Goal: Check status: Check status

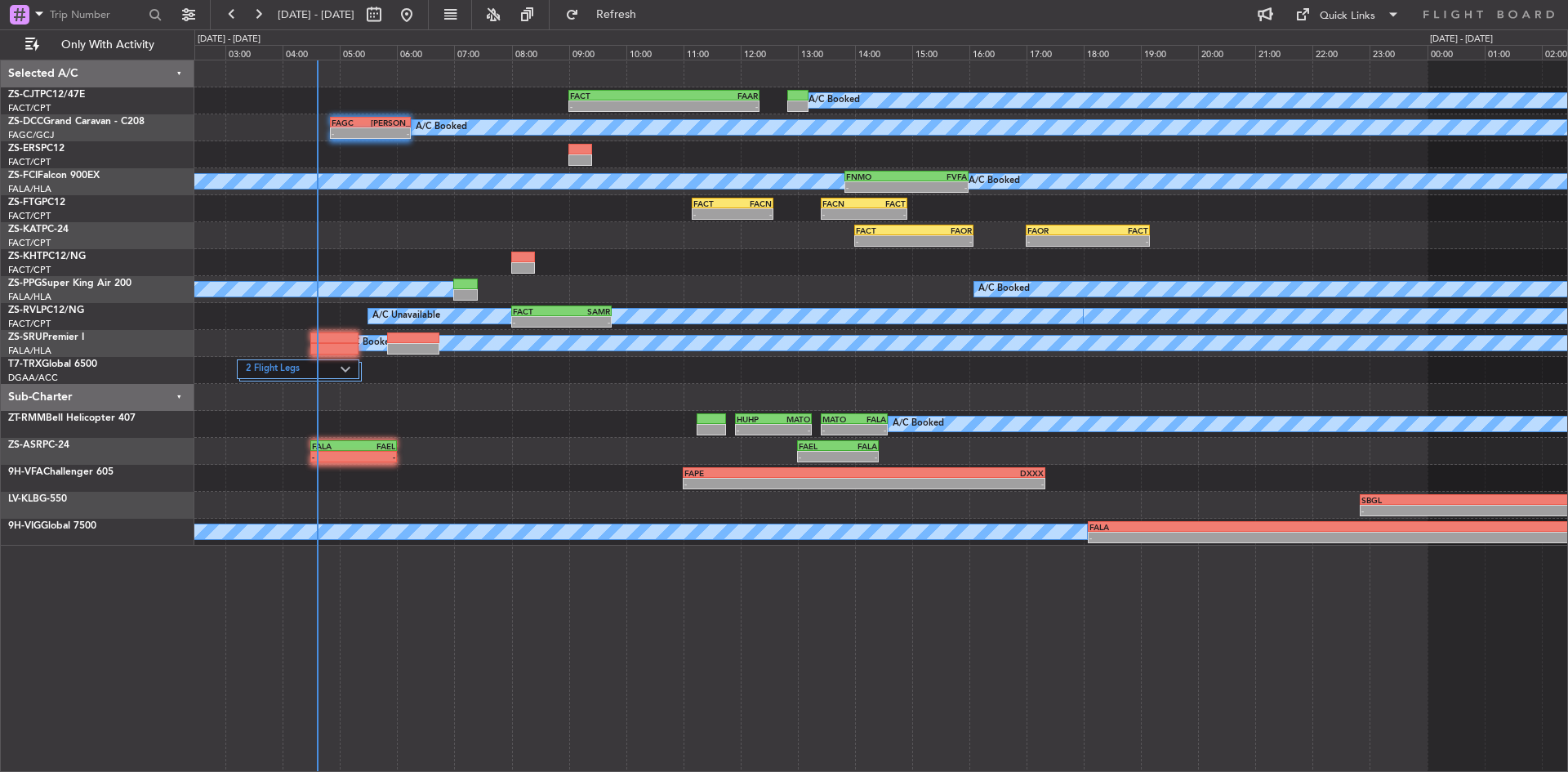
click at [661, 269] on div at bounding box center [881, 262] width 1372 height 27
click at [648, 5] on button "Refresh" at bounding box center [606, 15] width 98 height 26
click at [254, 9] on button at bounding box center [258, 15] width 26 height 26
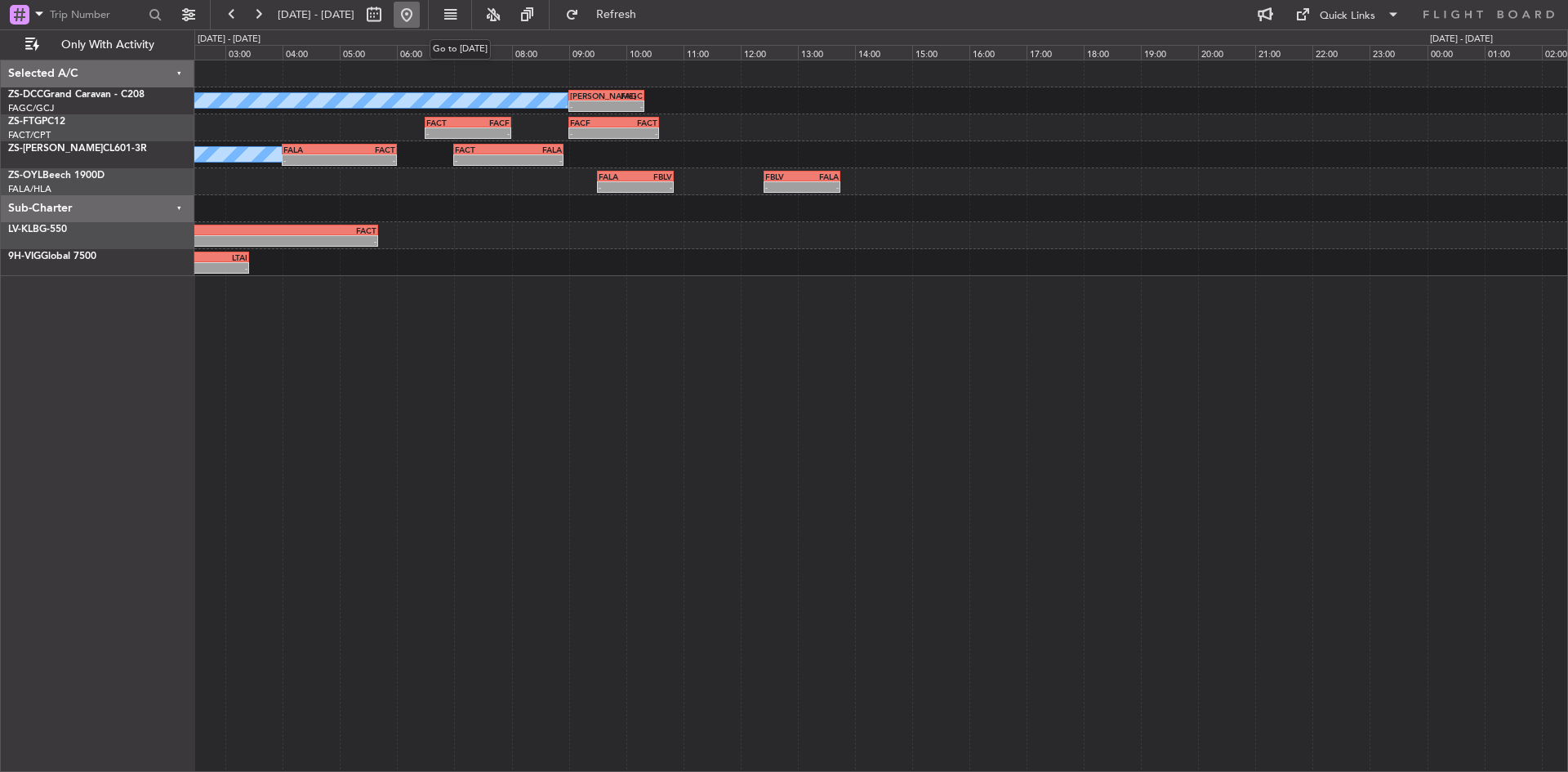
click at [420, 14] on button at bounding box center [407, 15] width 26 height 26
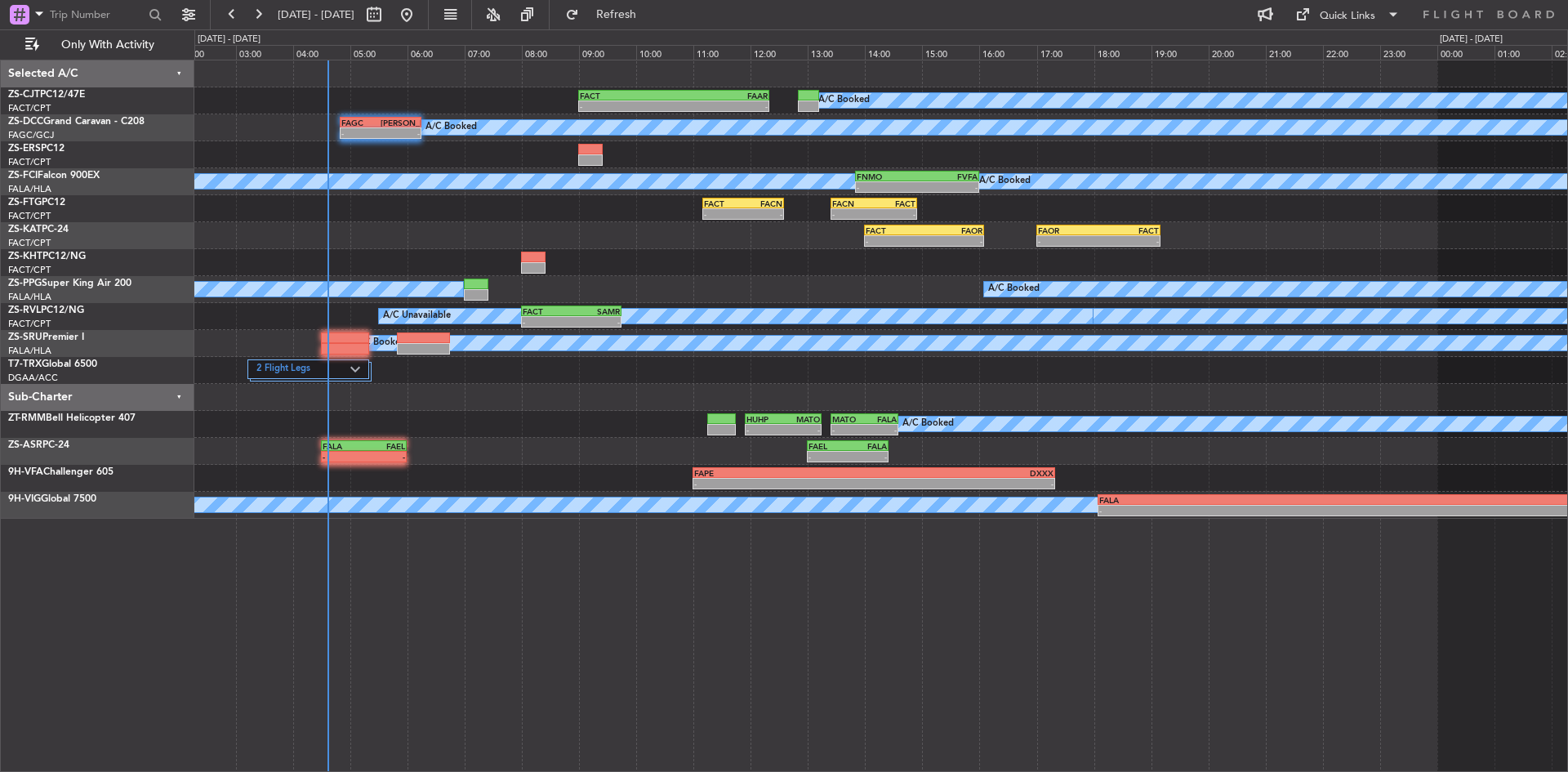
click at [209, 300] on div "A/C Booked A/C Booked A/C Booked A/C Booked A/C Booked A/C Booked A/C Booked A/…" at bounding box center [881, 289] width 1372 height 458
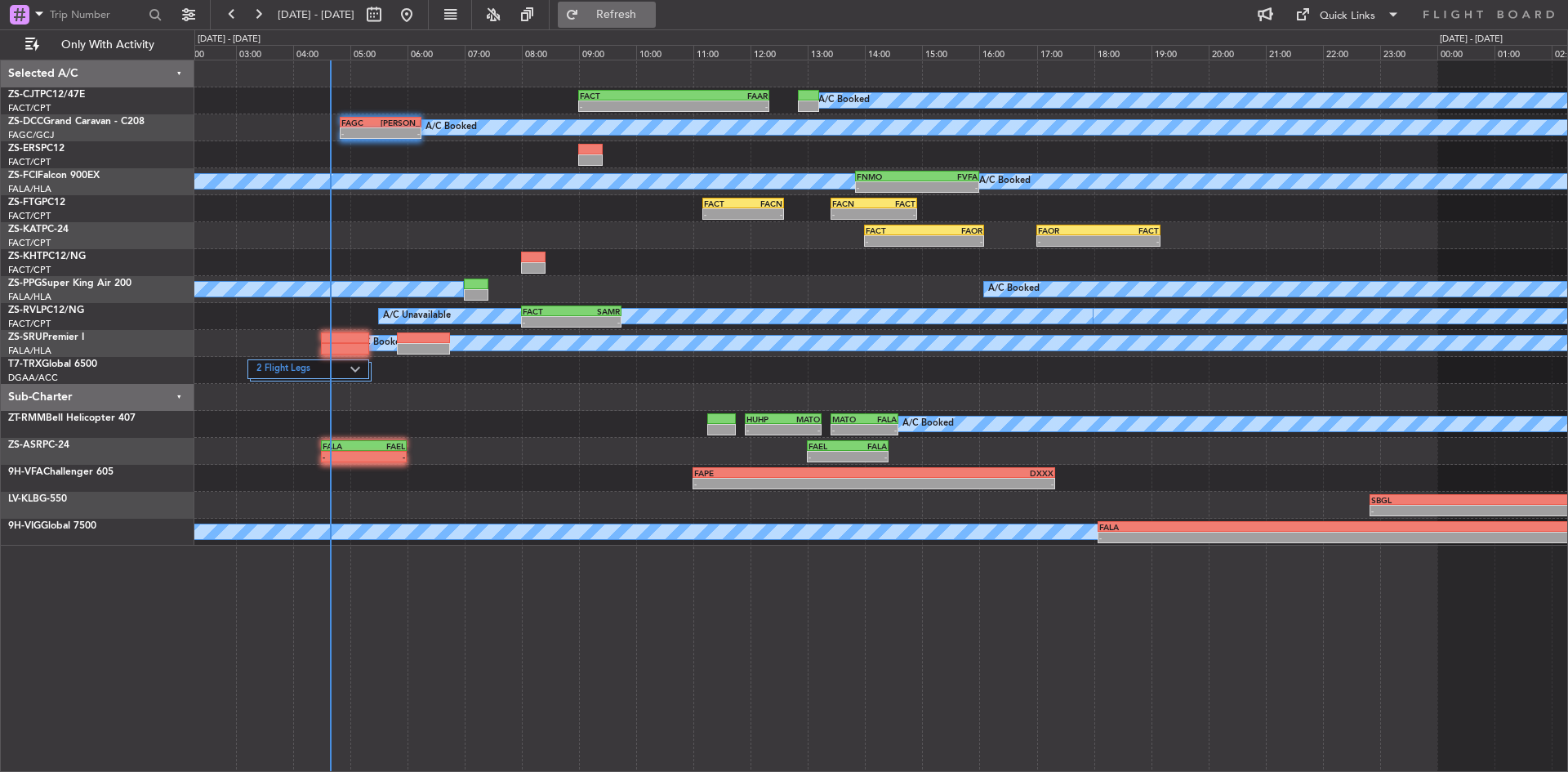
click at [633, 14] on span "Refresh" at bounding box center [616, 14] width 68 height 11
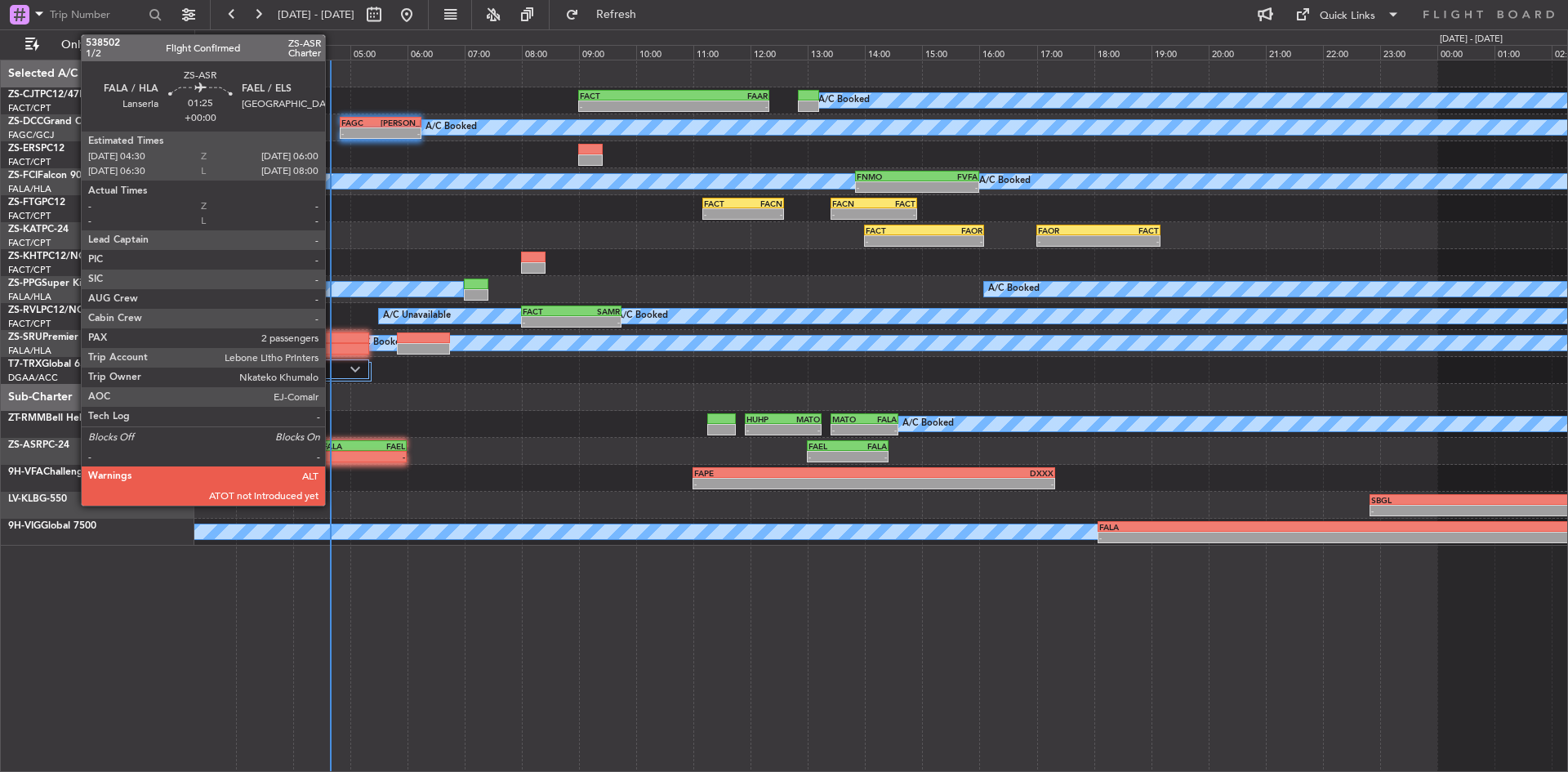
click at [332, 453] on div "-" at bounding box center [344, 456] width 42 height 10
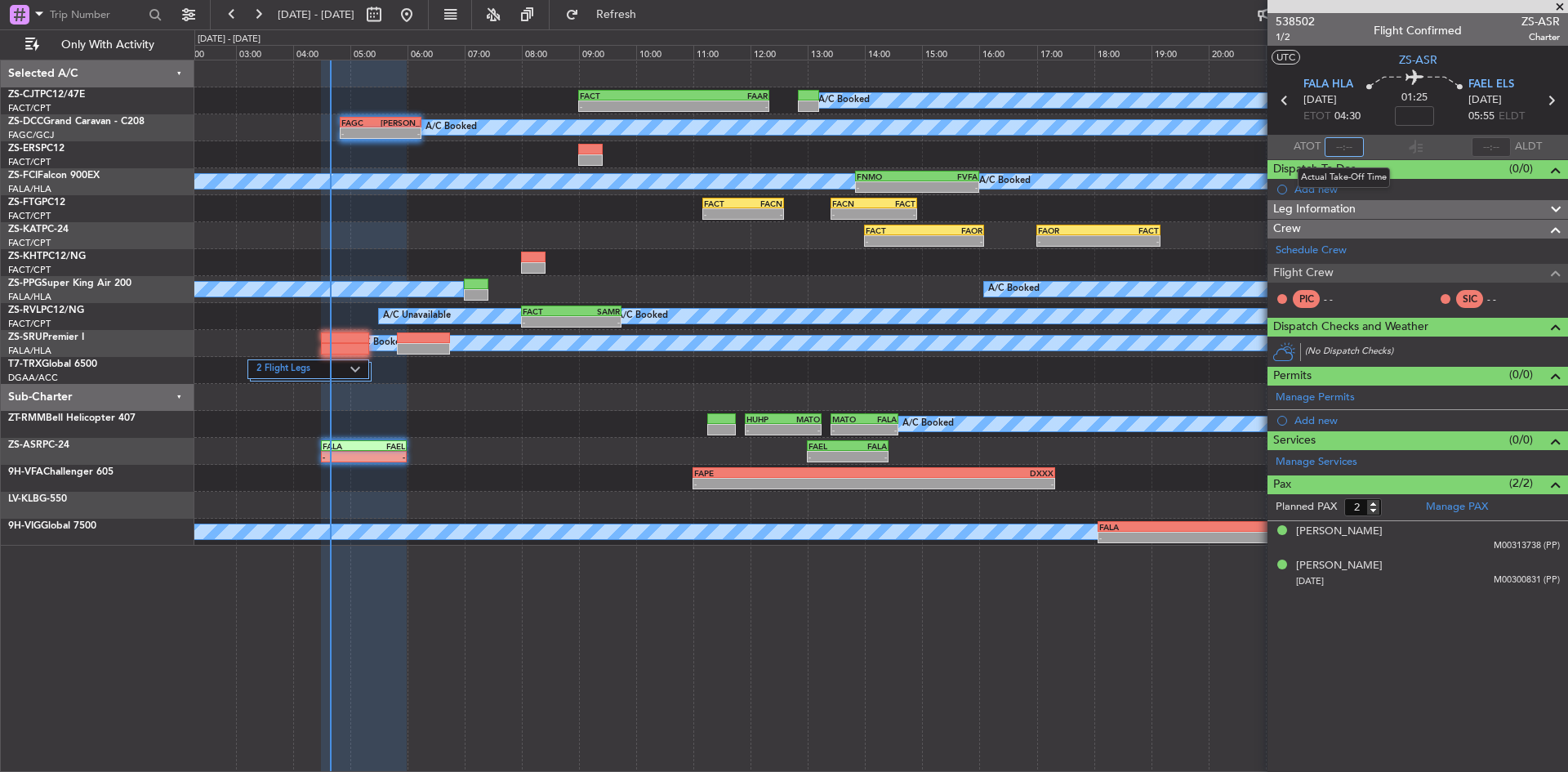
click at [1353, 147] on input "text" at bounding box center [1343, 147] width 39 height 20
type input "04:34"
click at [1558, 6] on span at bounding box center [1559, 7] width 16 height 15
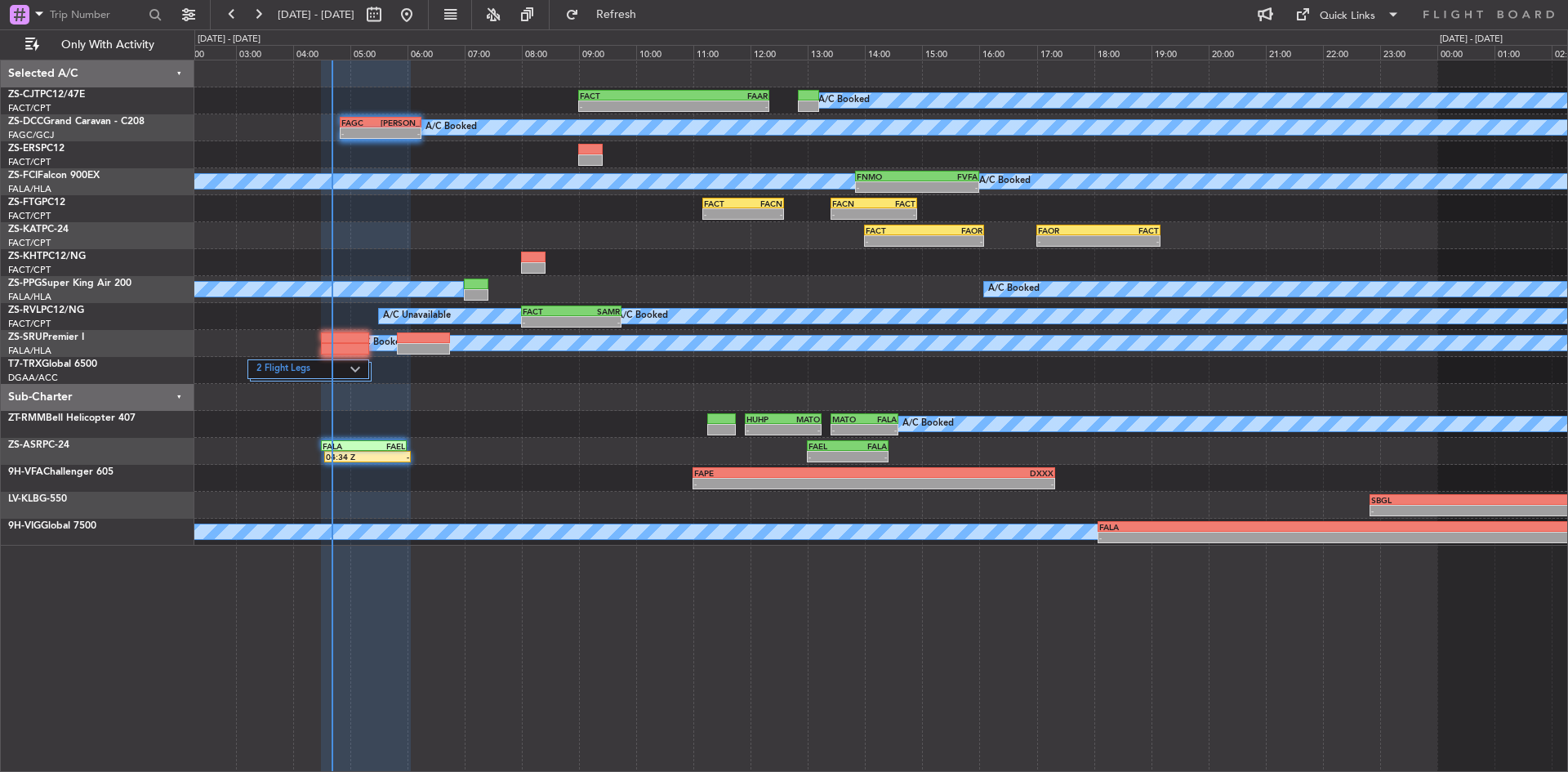
type input "0"
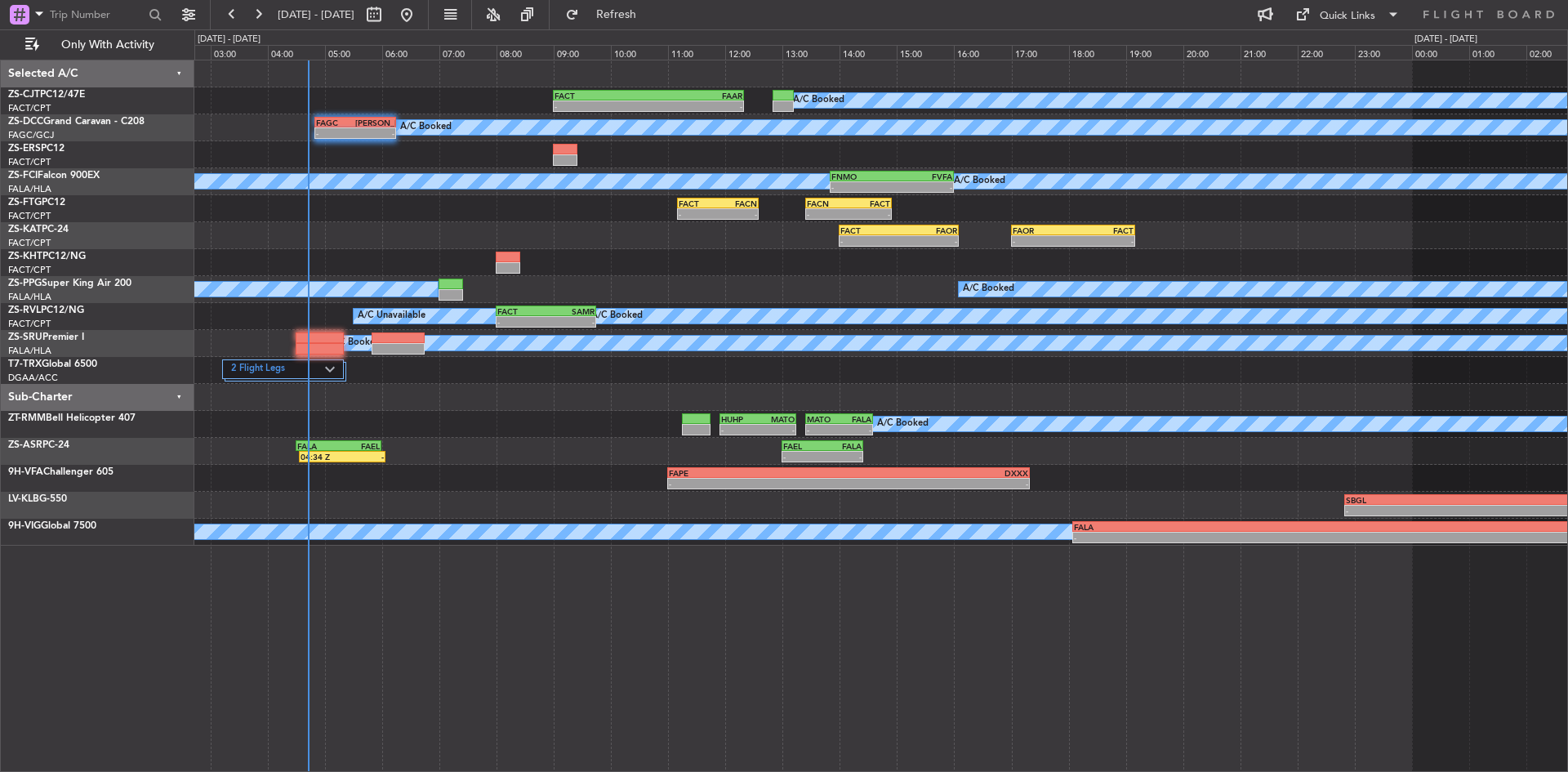
click at [548, 241] on div "- - FACT 14:00 Z FAOR 16:05 Z - - FAOR 17:00 Z FACT 19:10 Z" at bounding box center [881, 235] width 1372 height 27
click at [633, 8] on button "Refresh" at bounding box center [606, 15] width 98 height 26
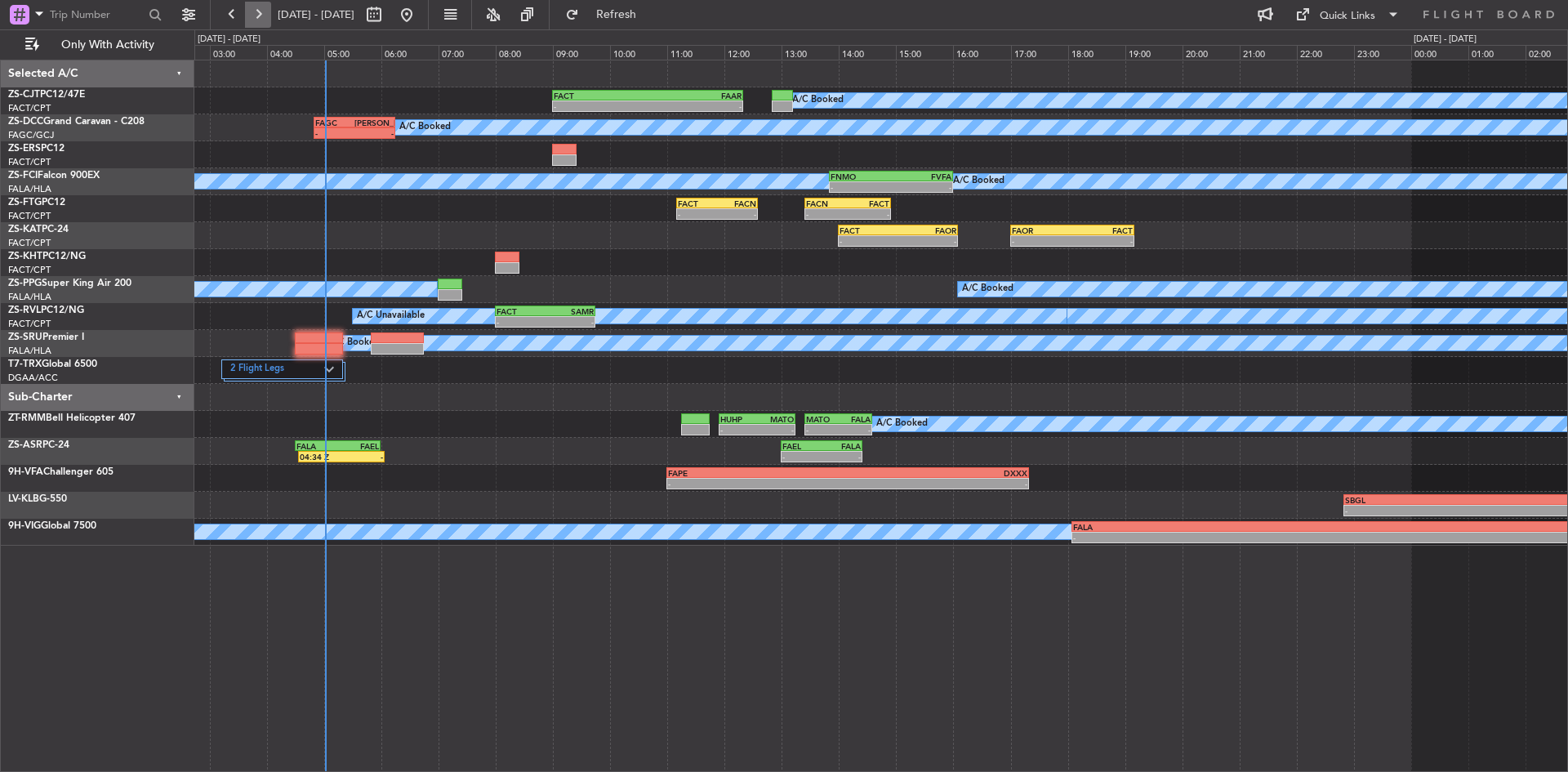
click at [266, 15] on button at bounding box center [258, 15] width 26 height 26
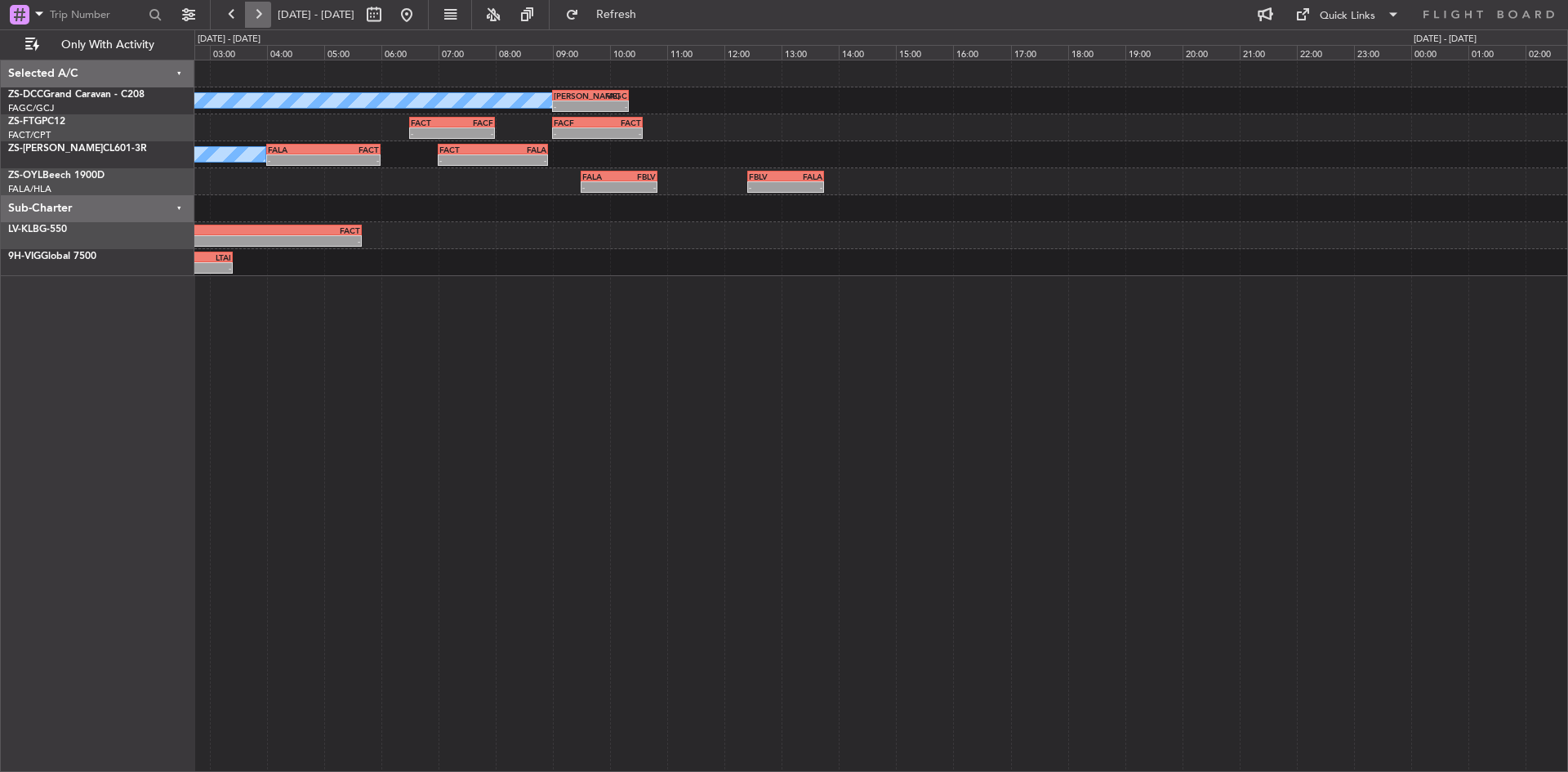
drag, startPoint x: 266, startPoint y: 15, endPoint x: 254, endPoint y: 22, distance: 13.9
click at [266, 16] on button at bounding box center [258, 15] width 26 height 26
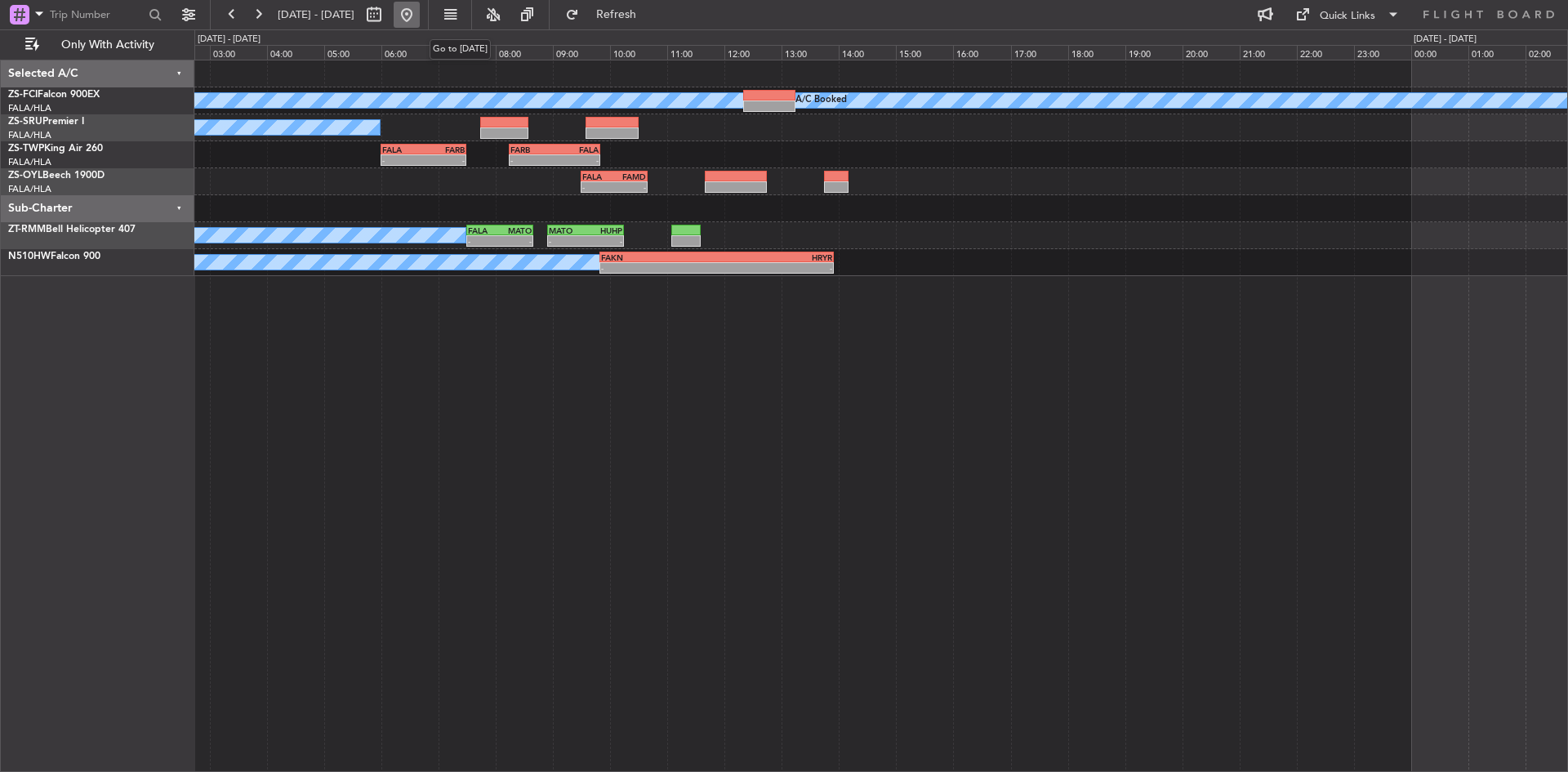
click at [420, 16] on button at bounding box center [407, 15] width 26 height 26
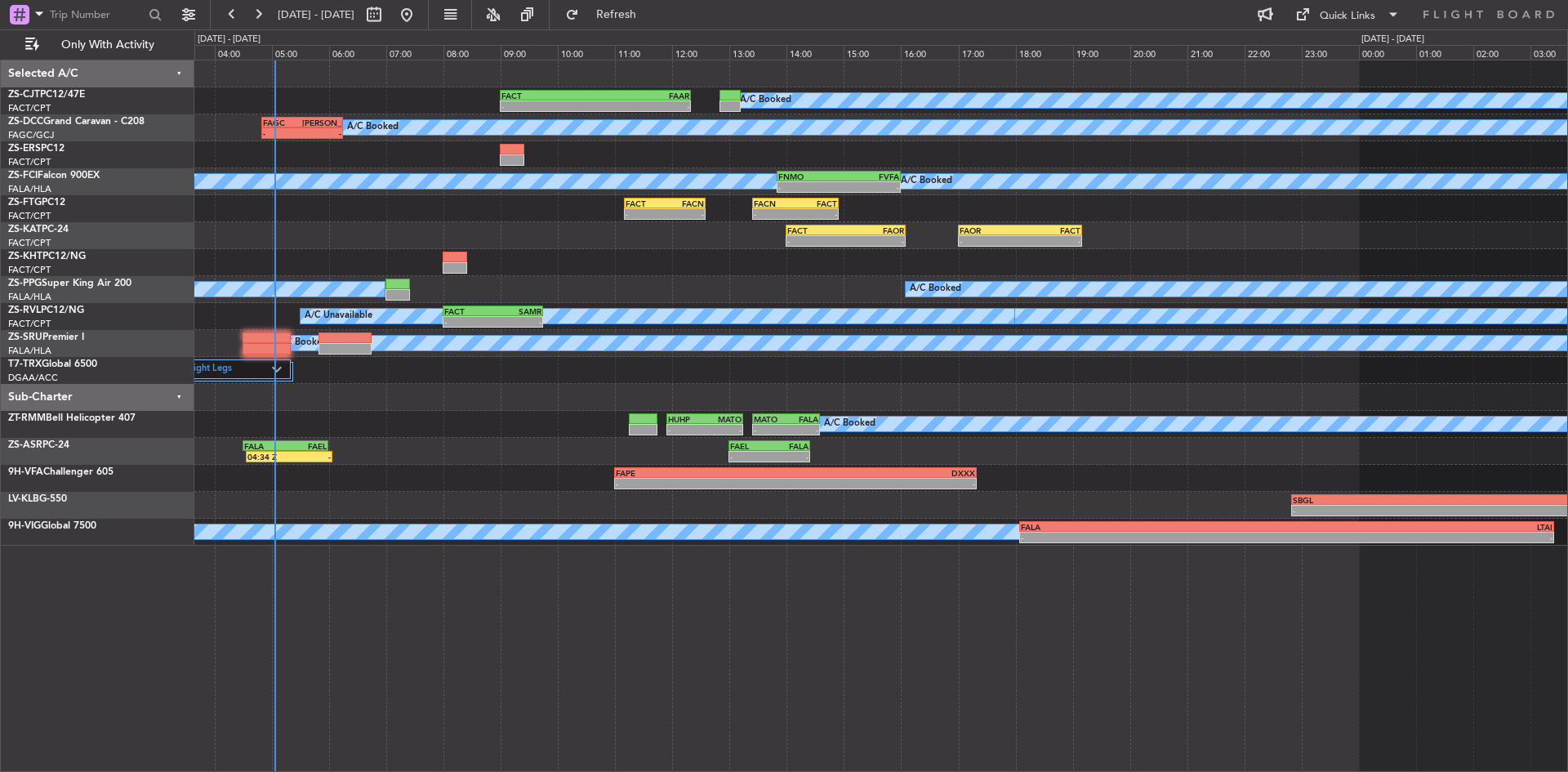
click at [351, 214] on div "- - FACT 11:10 Z FACN 12:35 Z - - FACN 13:25 Z FACT 14:55 Z - - FACT 06:30 Z FA…" at bounding box center [881, 209] width 1372 height 27
click at [228, 9] on button at bounding box center [232, 15] width 26 height 26
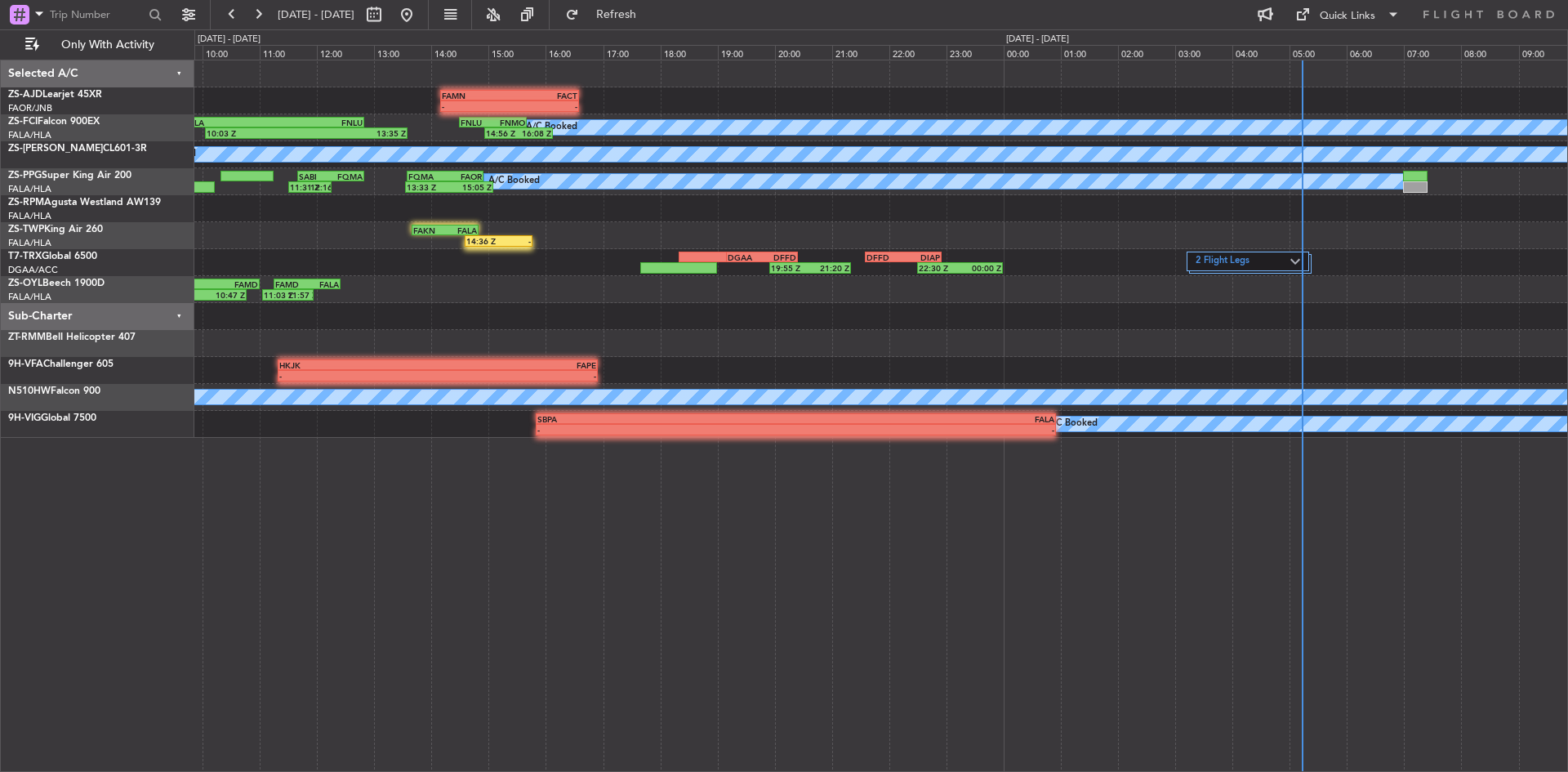
click at [547, 521] on div "- - FAMN 14:10 Z FACT 16:35 Z A/C Booked FNLU 14:30 Z FNMO 15:40 Z 10:03 Z 13:3…" at bounding box center [881, 415] width 1373 height 712
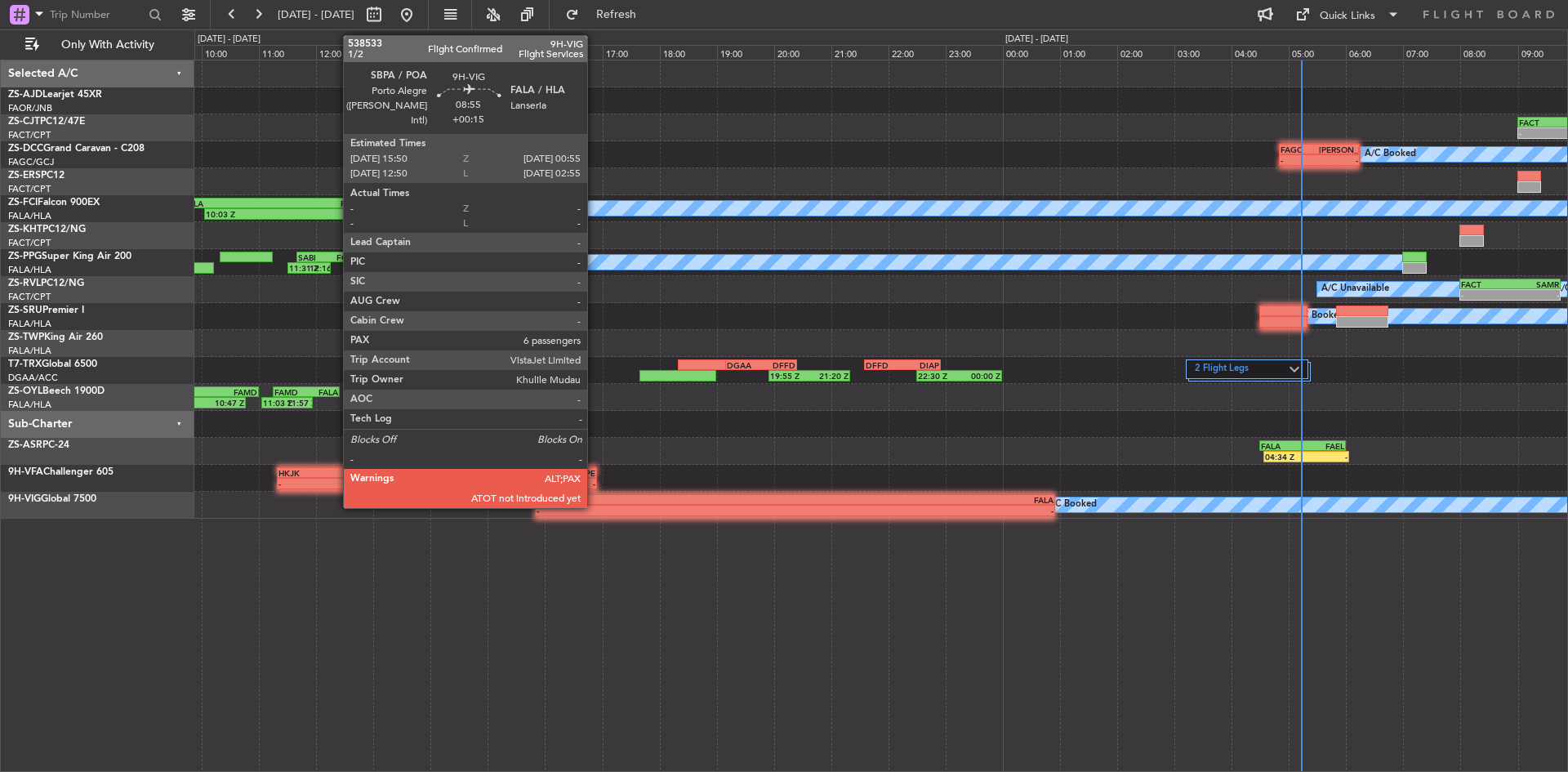
click at [594, 505] on div "-" at bounding box center [665, 510] width 258 height 10
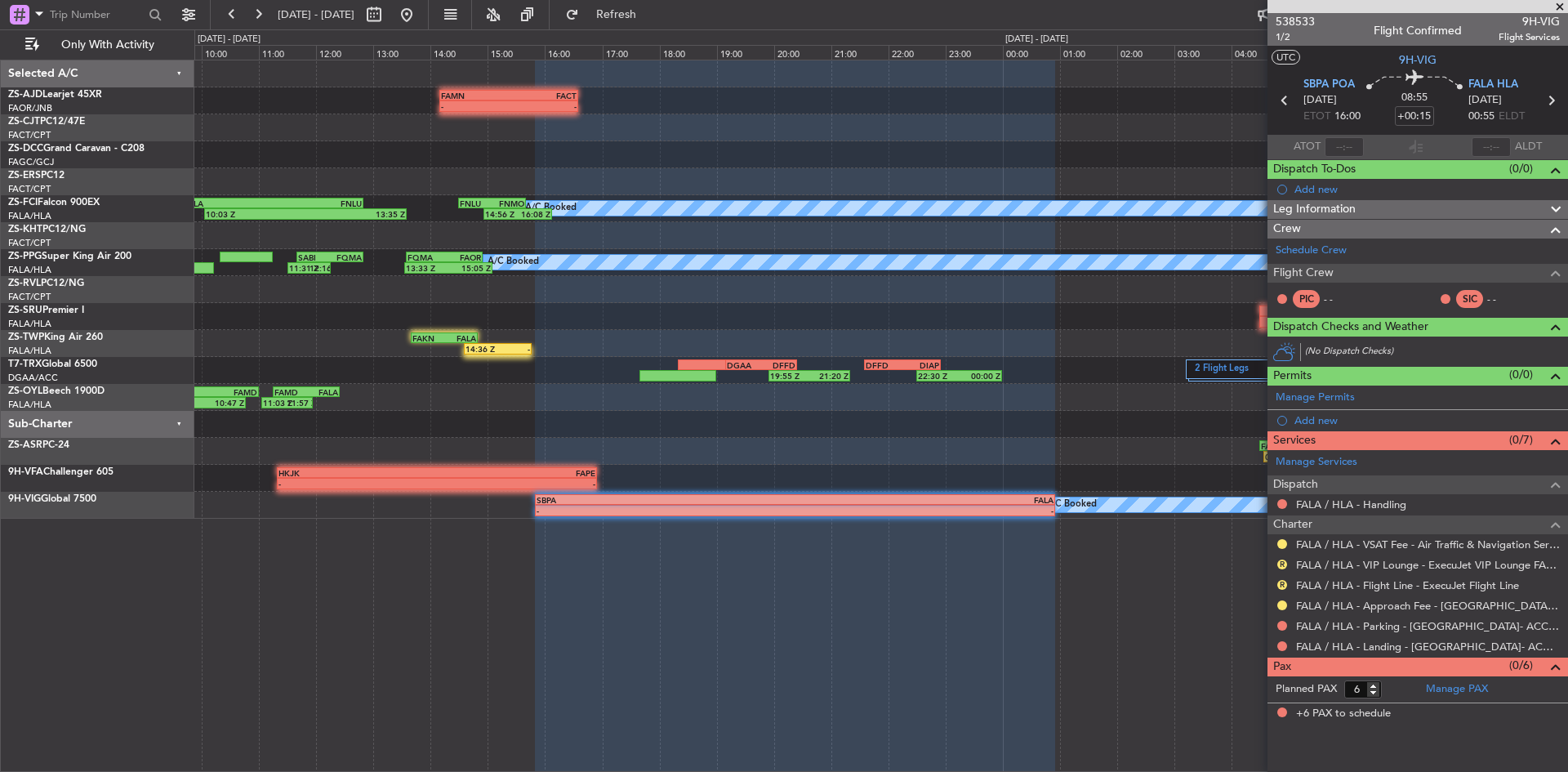
click at [1563, 1] on span at bounding box center [1559, 7] width 16 height 15
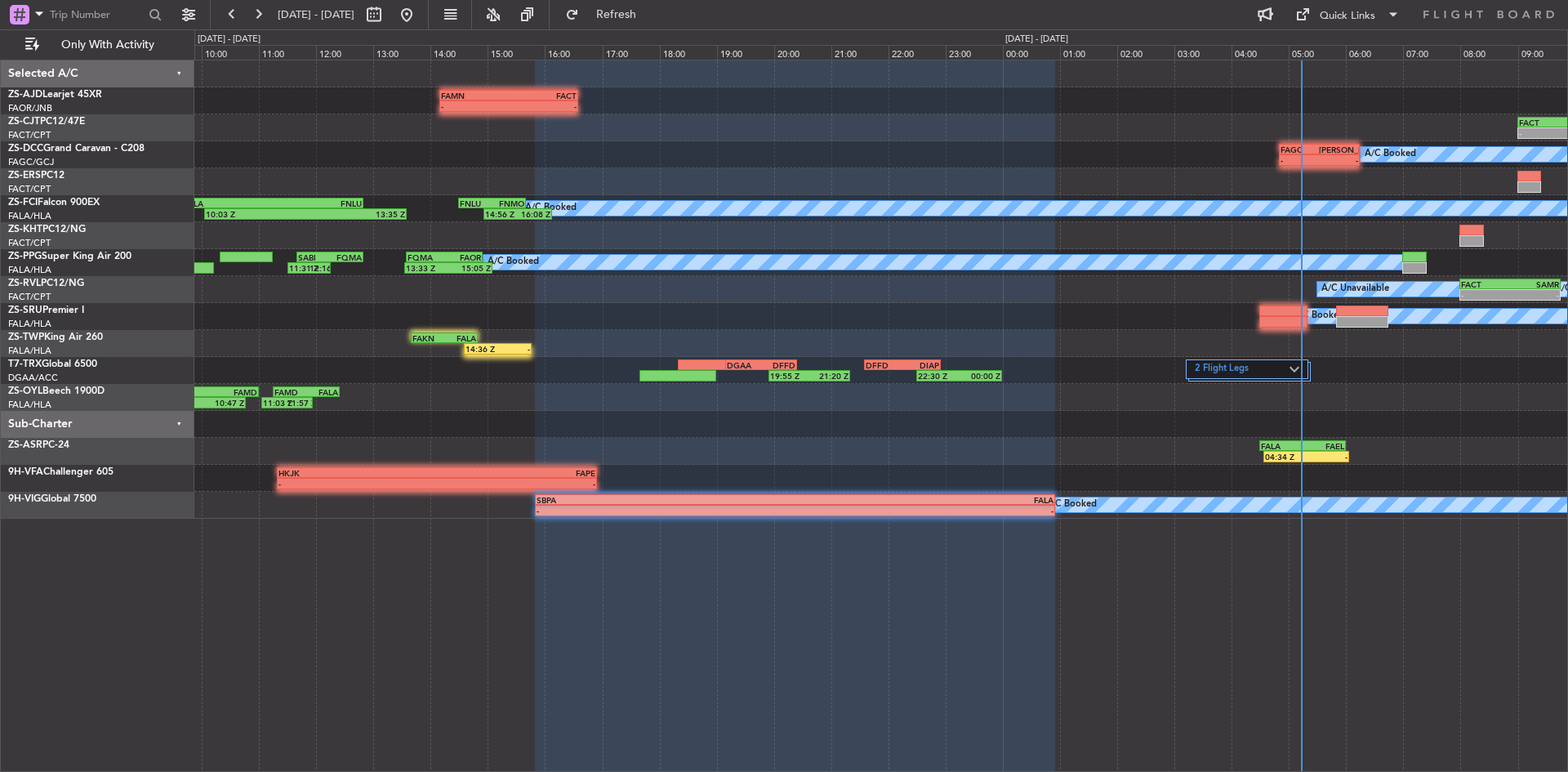
type input "0"
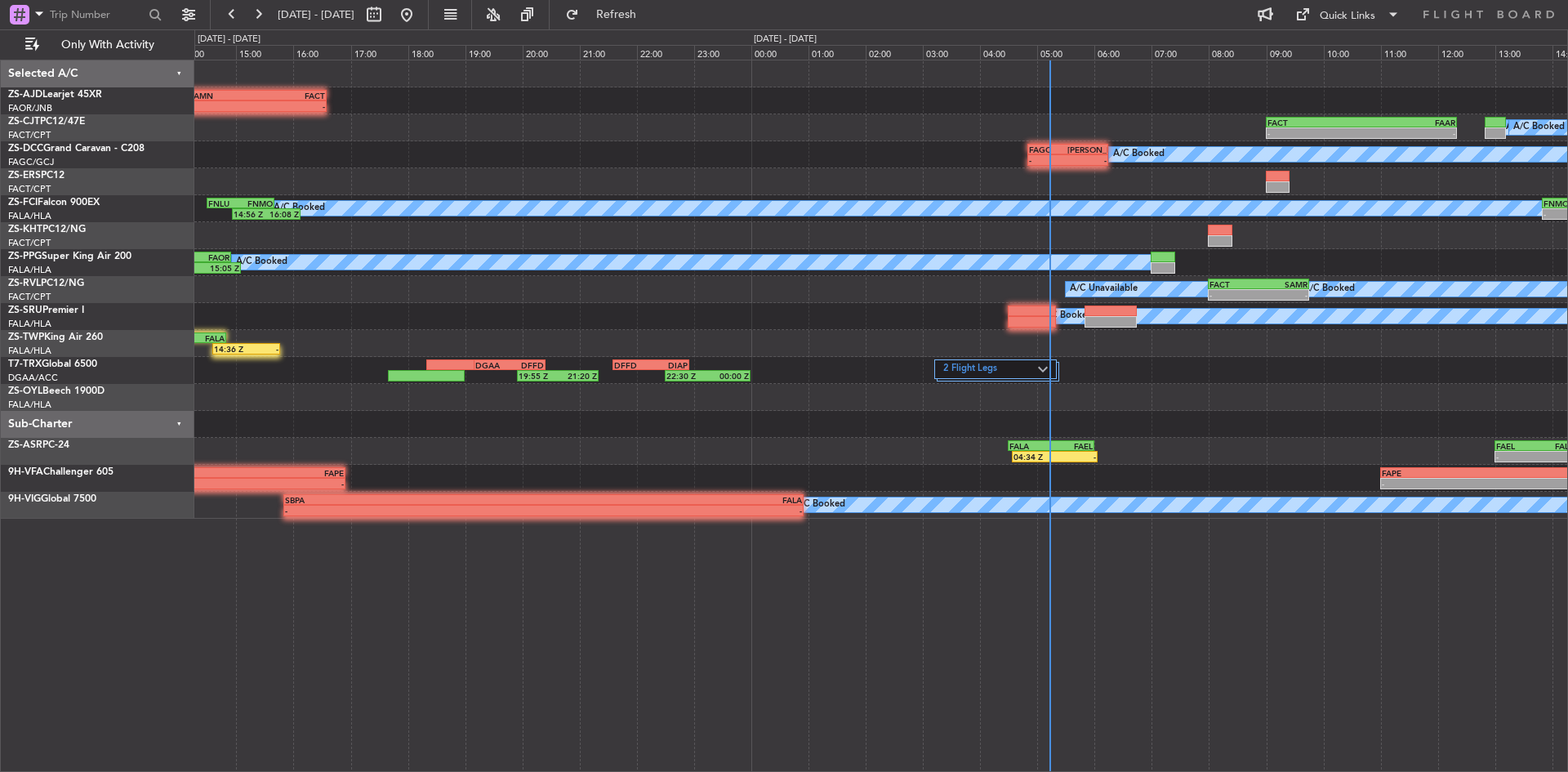
click at [779, 472] on div "- - FAMN 14:10 Z FACT 16:35 Z - - FACT 09:00 Z FAAR 12:20 Z A/C Booked A/C Book…" at bounding box center [881, 289] width 1372 height 458
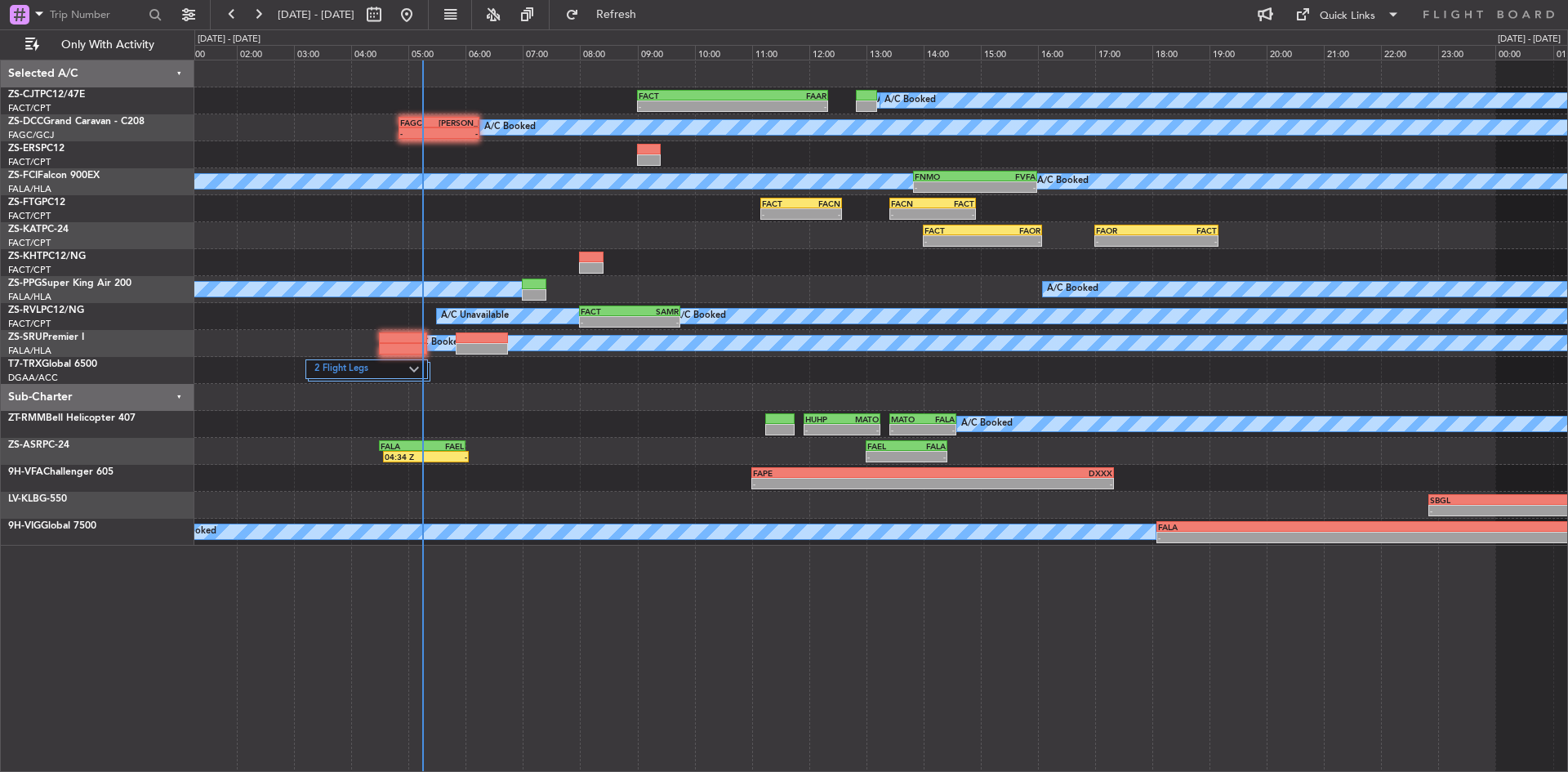
click at [291, 441] on div "- - FACT 09:00 Z FAAR 12:20 Z A/C Booked A/C Booked A/C Booked A/C Booked A/C B…" at bounding box center [881, 303] width 1372 height 485
click at [260, 15] on button at bounding box center [258, 15] width 26 height 26
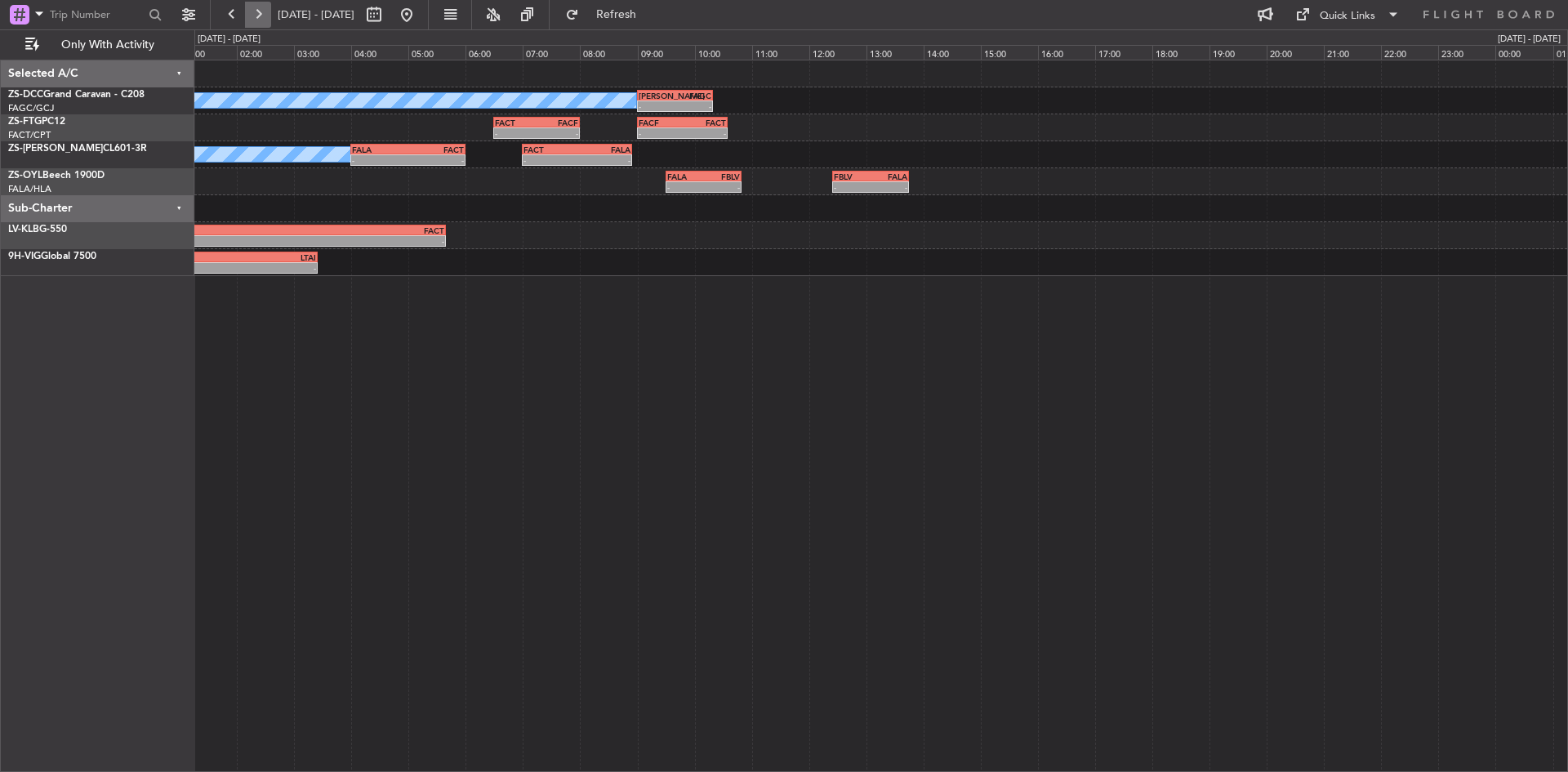
click at [260, 15] on button at bounding box center [258, 15] width 26 height 26
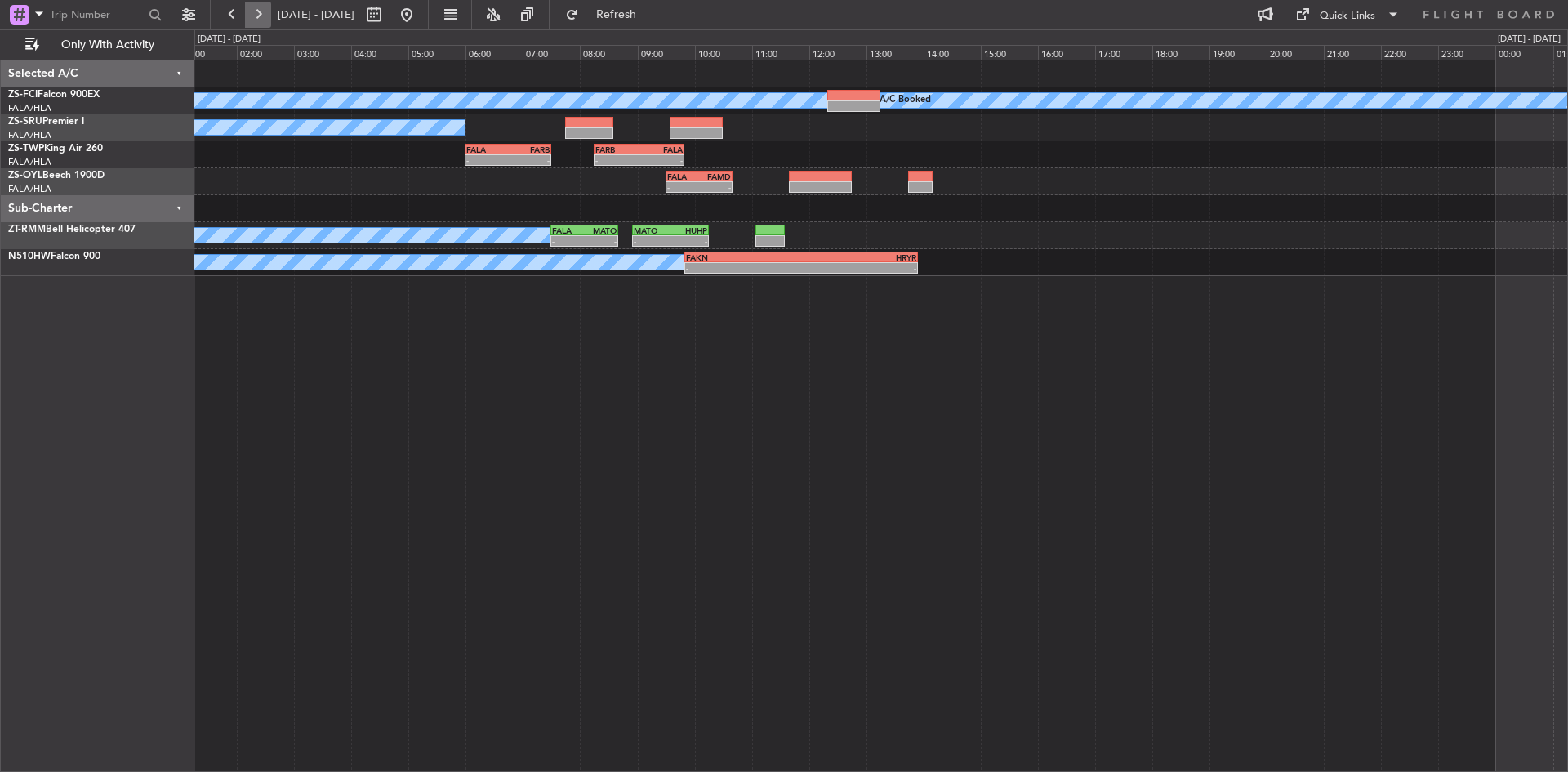
click at [260, 15] on button at bounding box center [258, 15] width 26 height 26
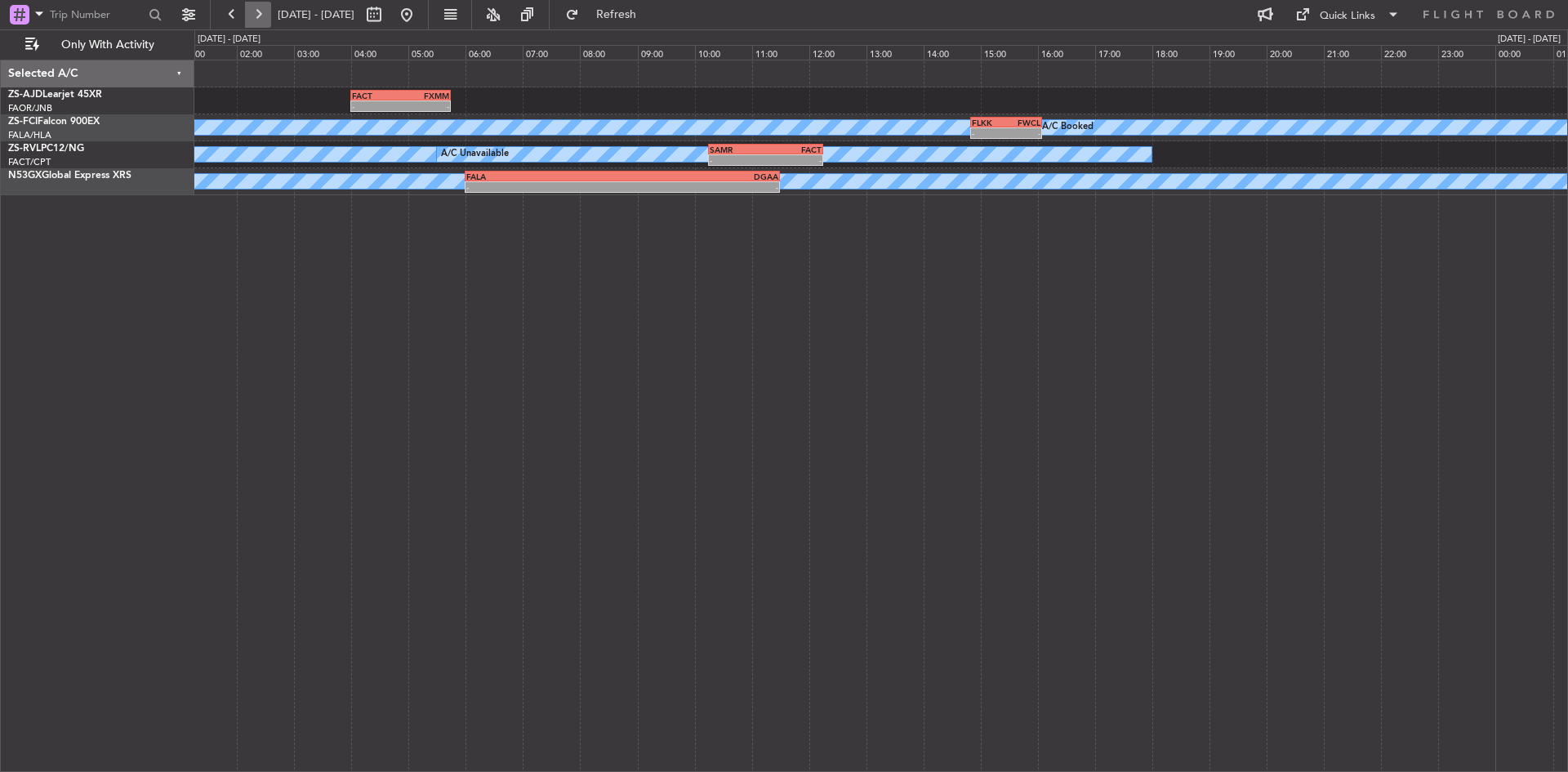
click at [260, 15] on button at bounding box center [258, 15] width 26 height 26
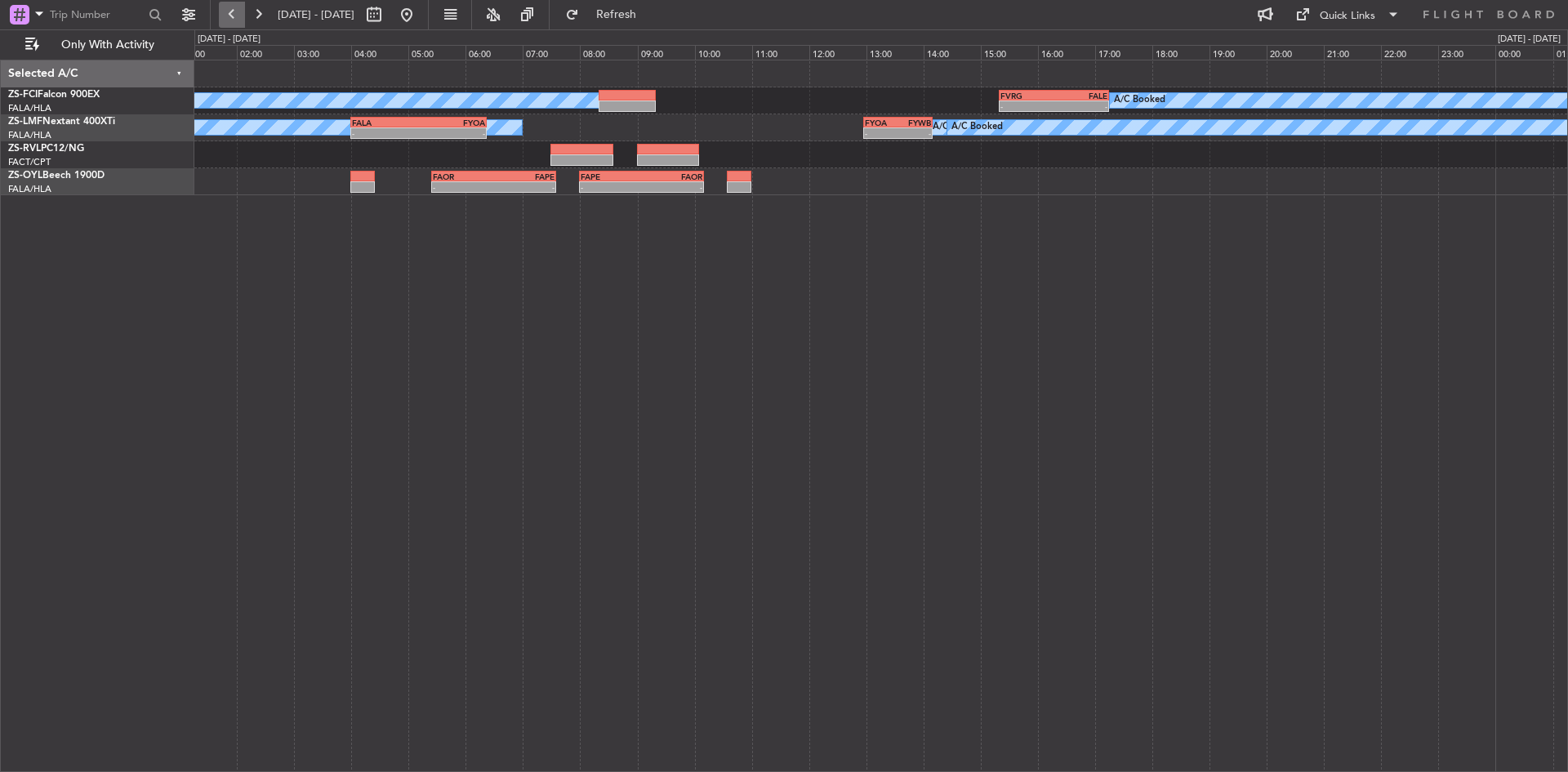
click at [232, 22] on button at bounding box center [232, 15] width 26 height 26
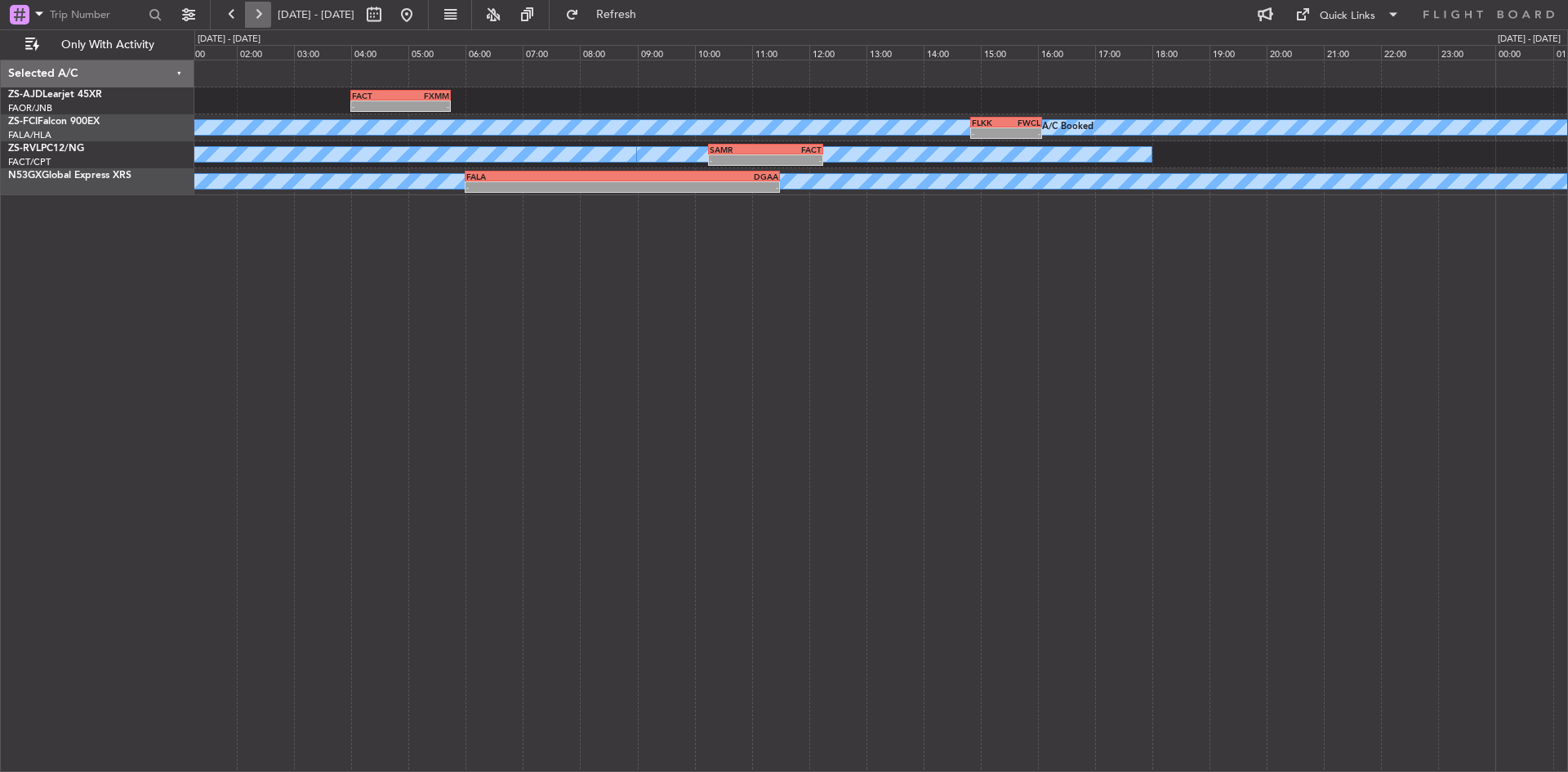
click at [265, 11] on button at bounding box center [258, 15] width 26 height 26
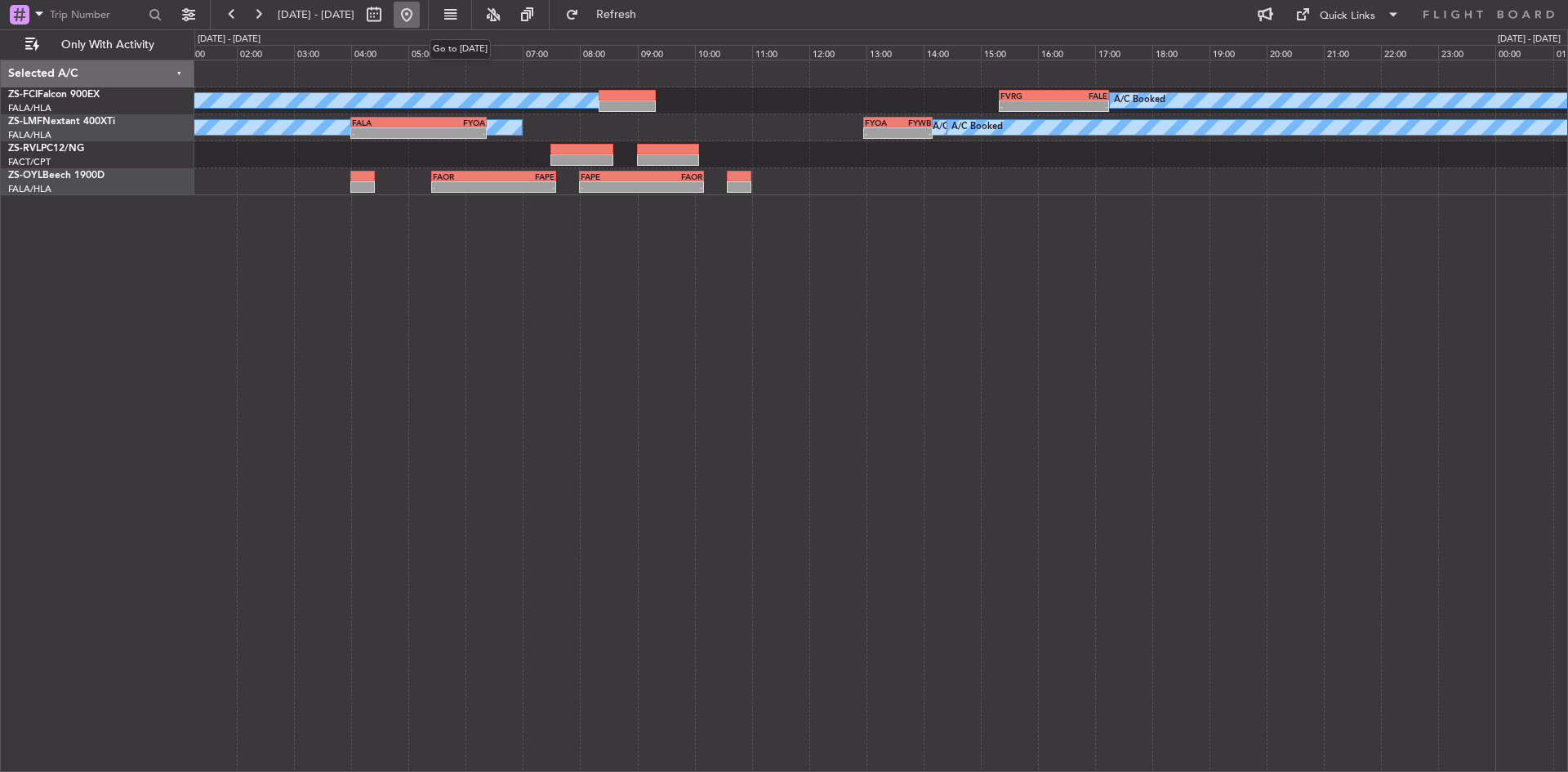
click at [420, 12] on button at bounding box center [407, 15] width 26 height 26
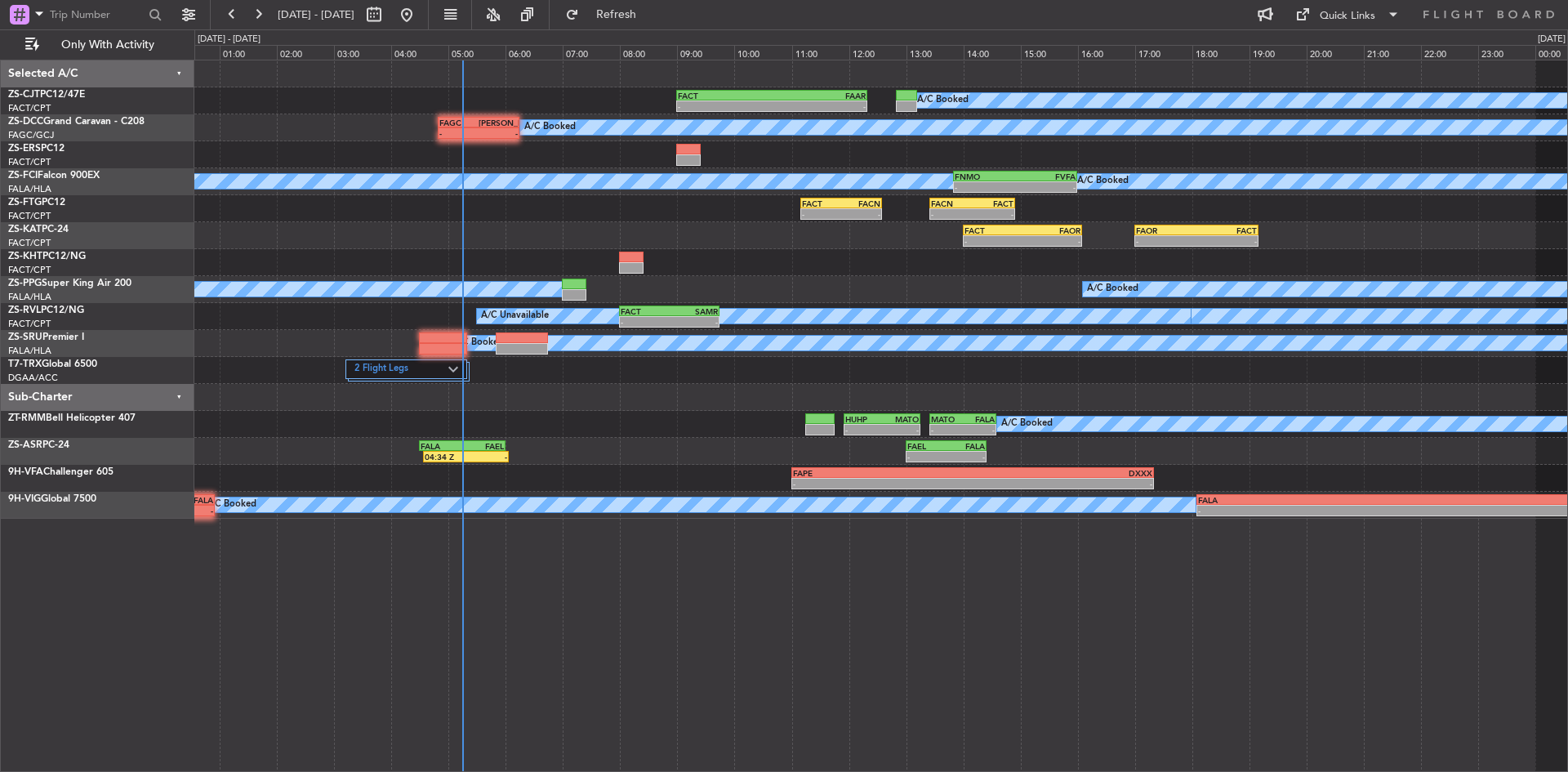
click at [351, 124] on div "A/C Booked FAGC 04:50 Z [PERSON_NAME] 06:15 Z - -" at bounding box center [881, 127] width 1372 height 27
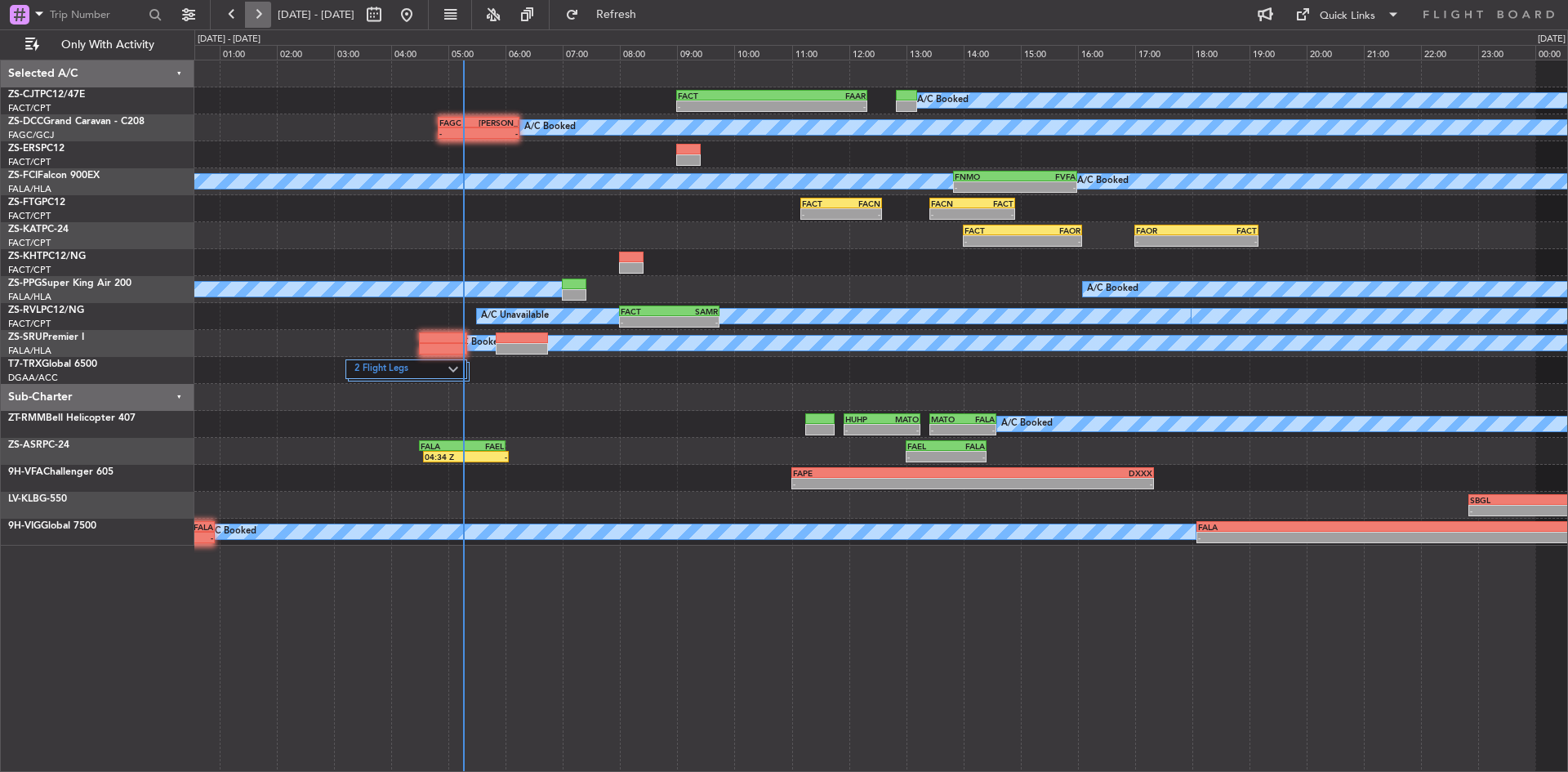
click at [264, 18] on button at bounding box center [258, 15] width 26 height 26
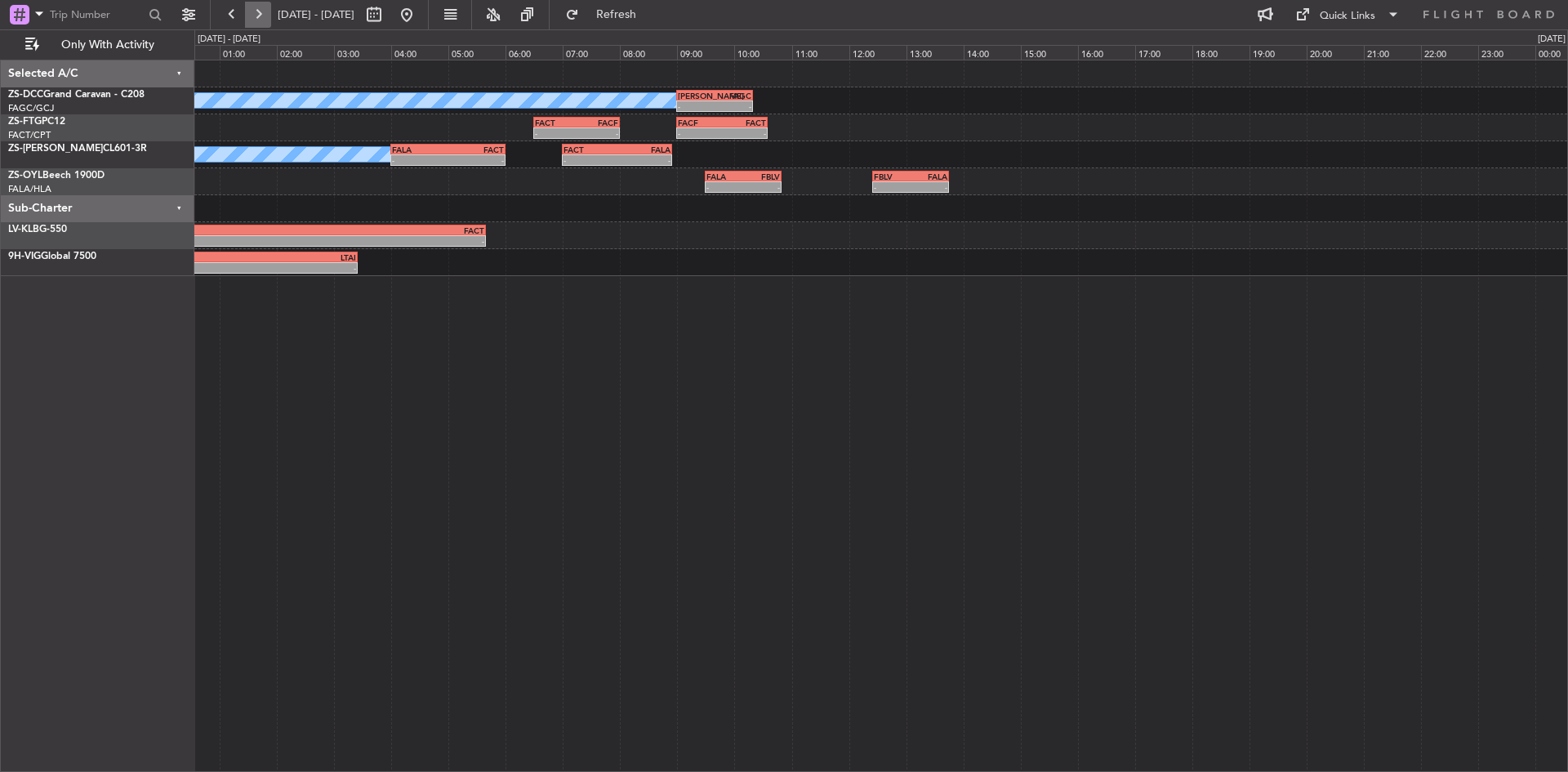
click at [264, 18] on button at bounding box center [258, 15] width 26 height 26
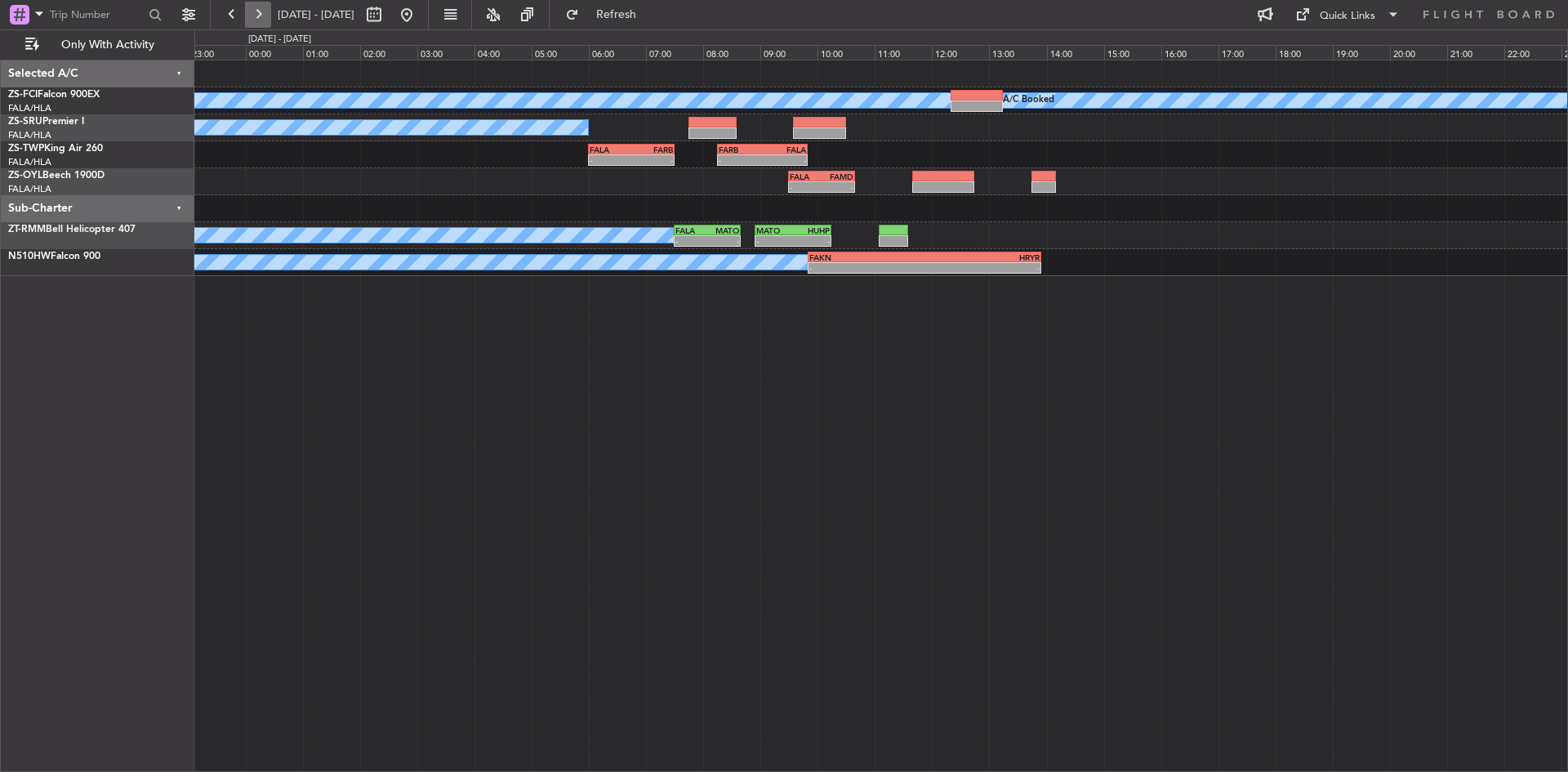
click at [264, 18] on button at bounding box center [258, 15] width 26 height 26
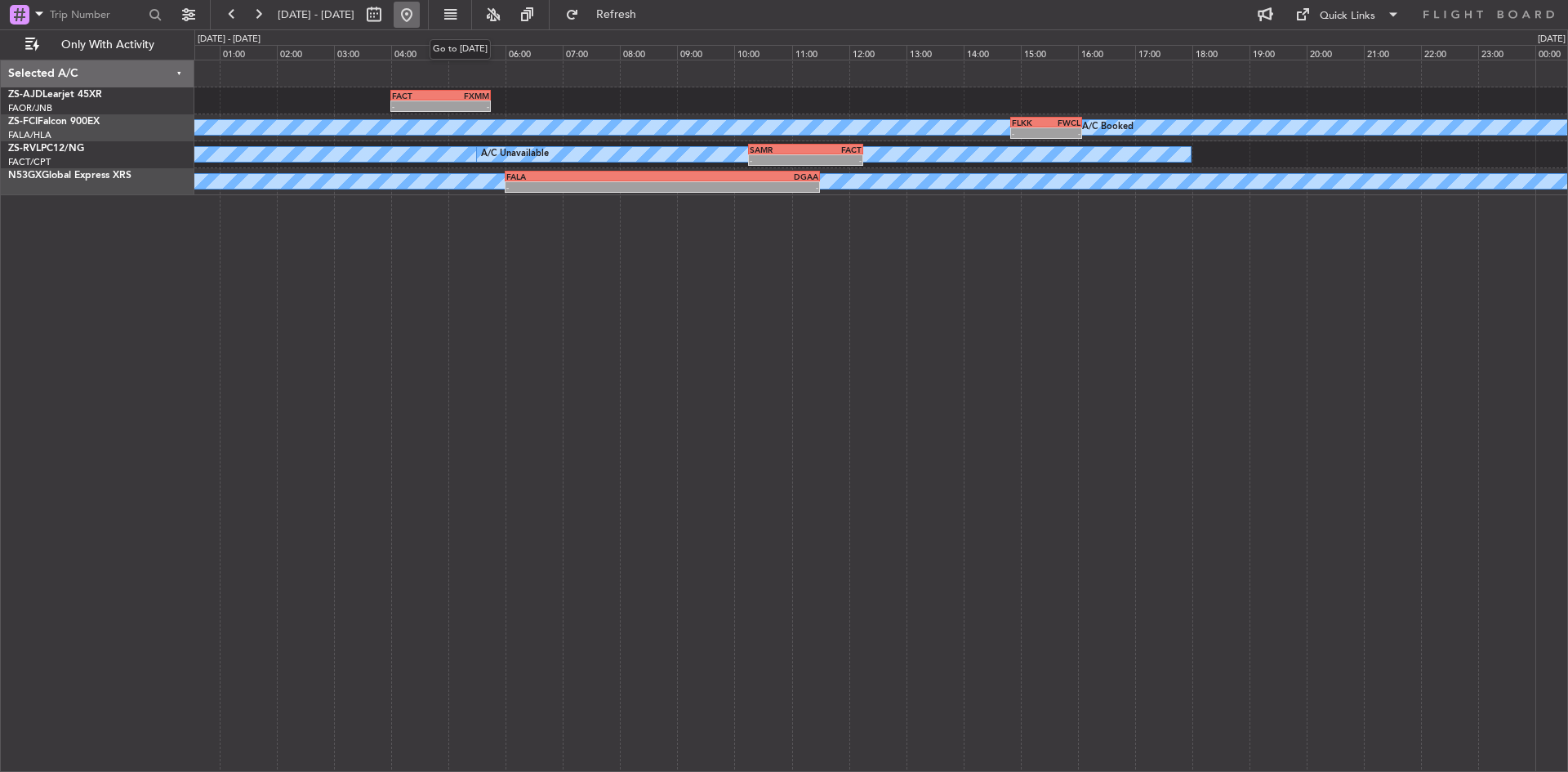
click at [420, 12] on button at bounding box center [407, 15] width 26 height 26
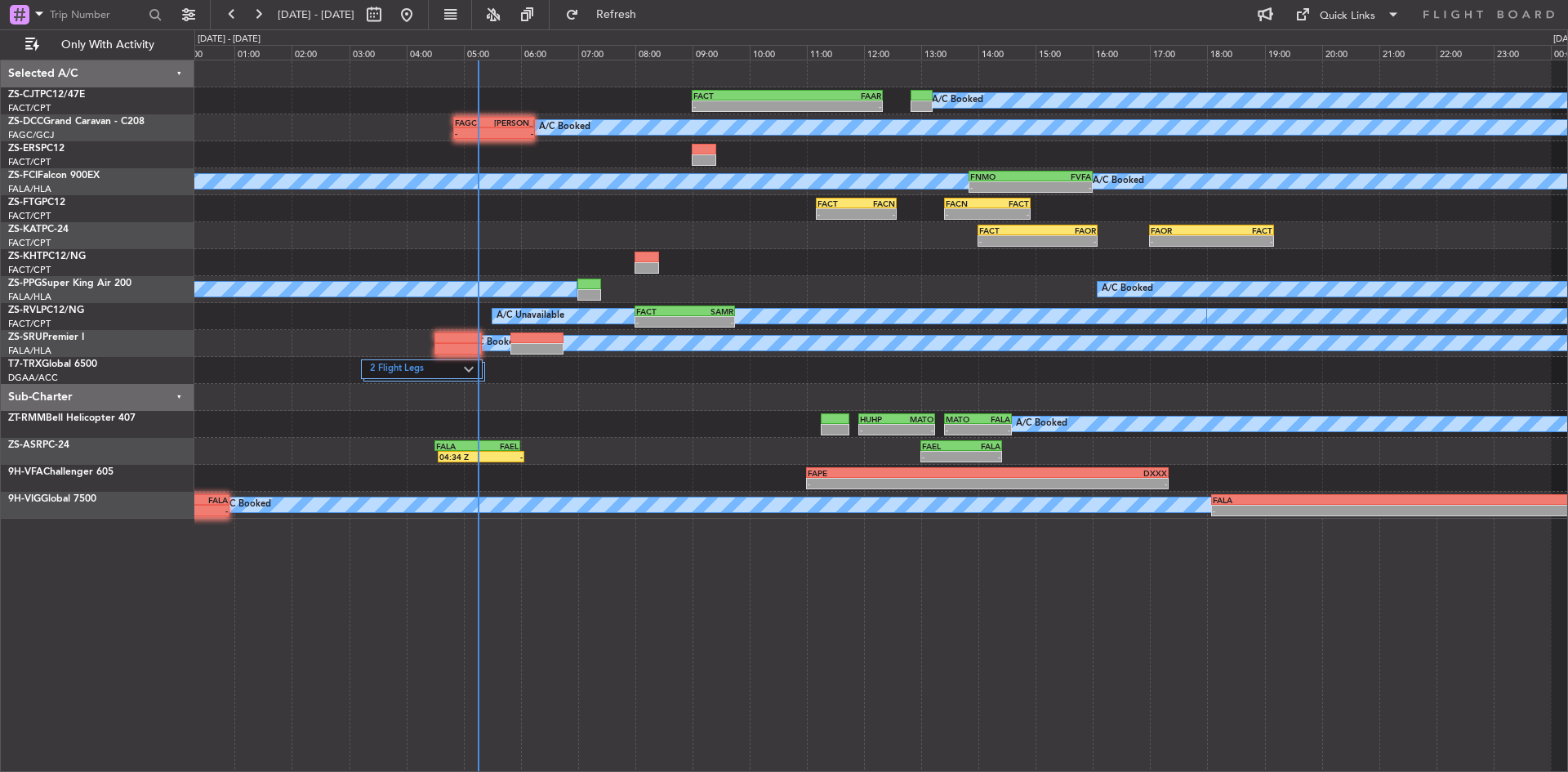
click at [388, 241] on div "FAOR 17:00 Z FACT 19:10 Z - - FACT 14:00 Z FAOR 16:05 Z - -" at bounding box center [881, 235] width 1372 height 27
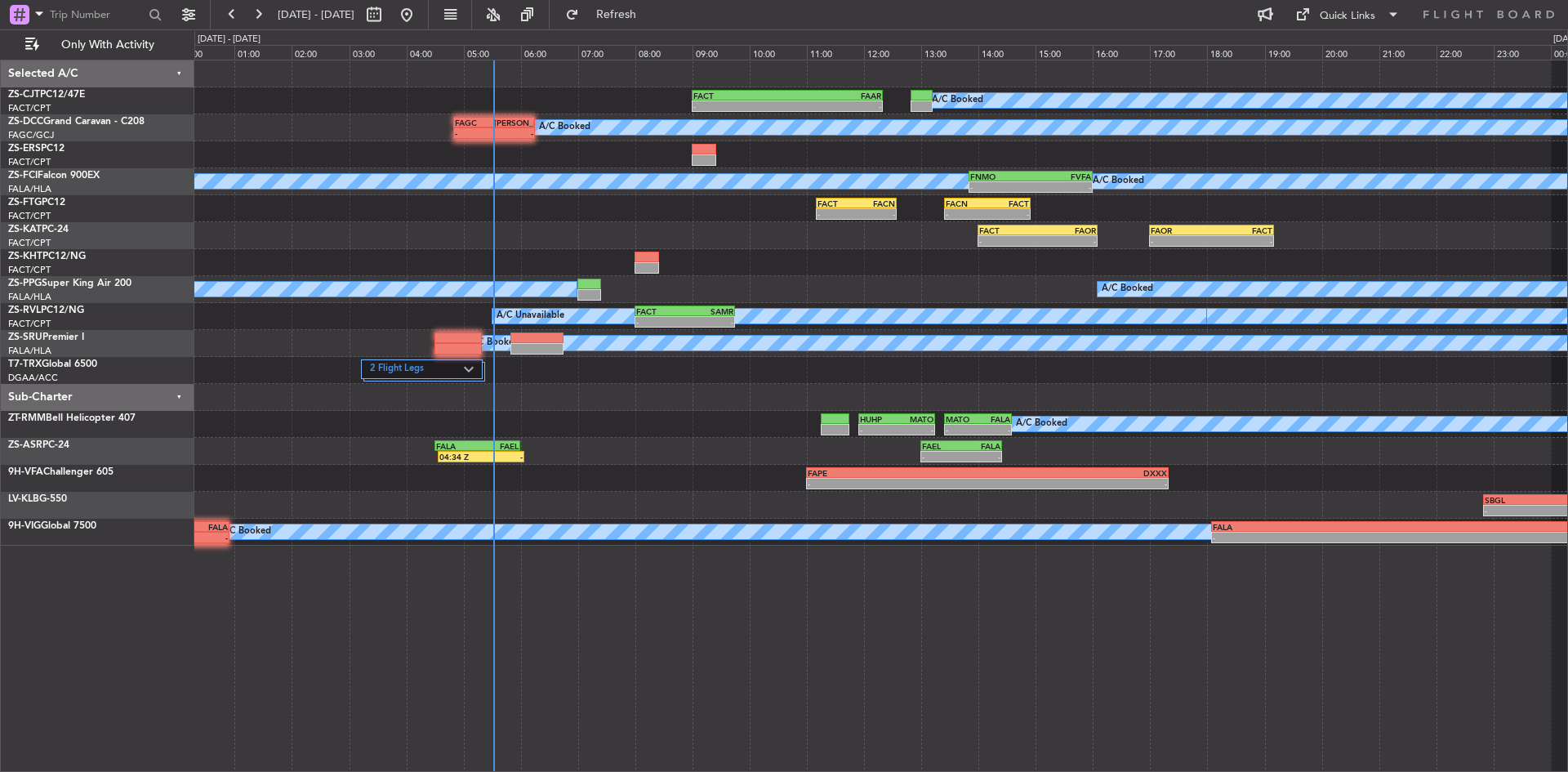
drag, startPoint x: 674, startPoint y: 3, endPoint x: 670, endPoint y: 29, distance: 26.3
click at [656, 3] on button "Refresh" at bounding box center [606, 15] width 98 height 26
click at [672, 228] on div "A/C Booked A/C Booked A/C Booked A/C Booked A/C Booked A/C Booked A/C Booked A/…" at bounding box center [881, 303] width 1372 height 485
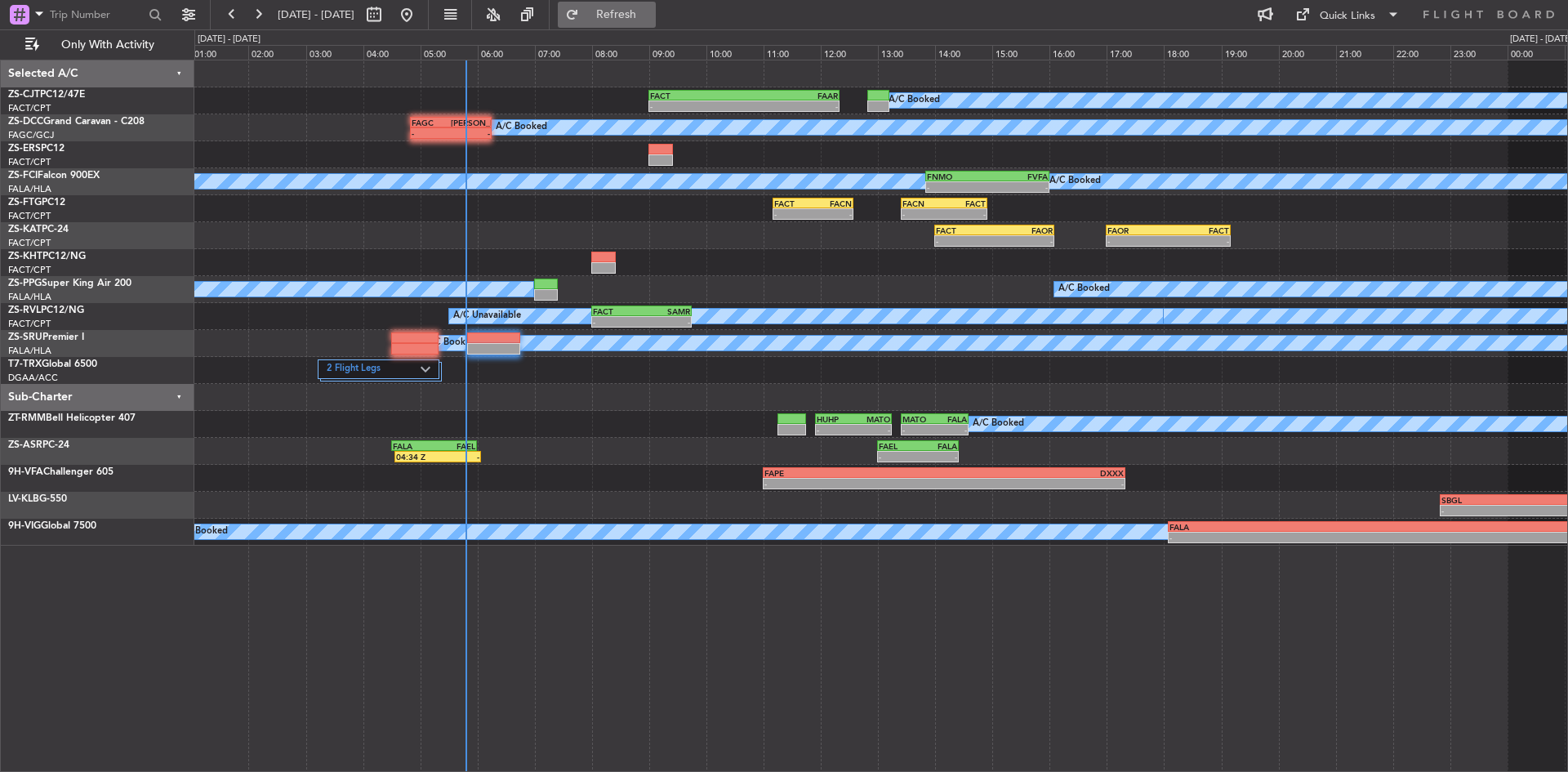
click at [638, 12] on span "Refresh" at bounding box center [616, 14] width 68 height 11
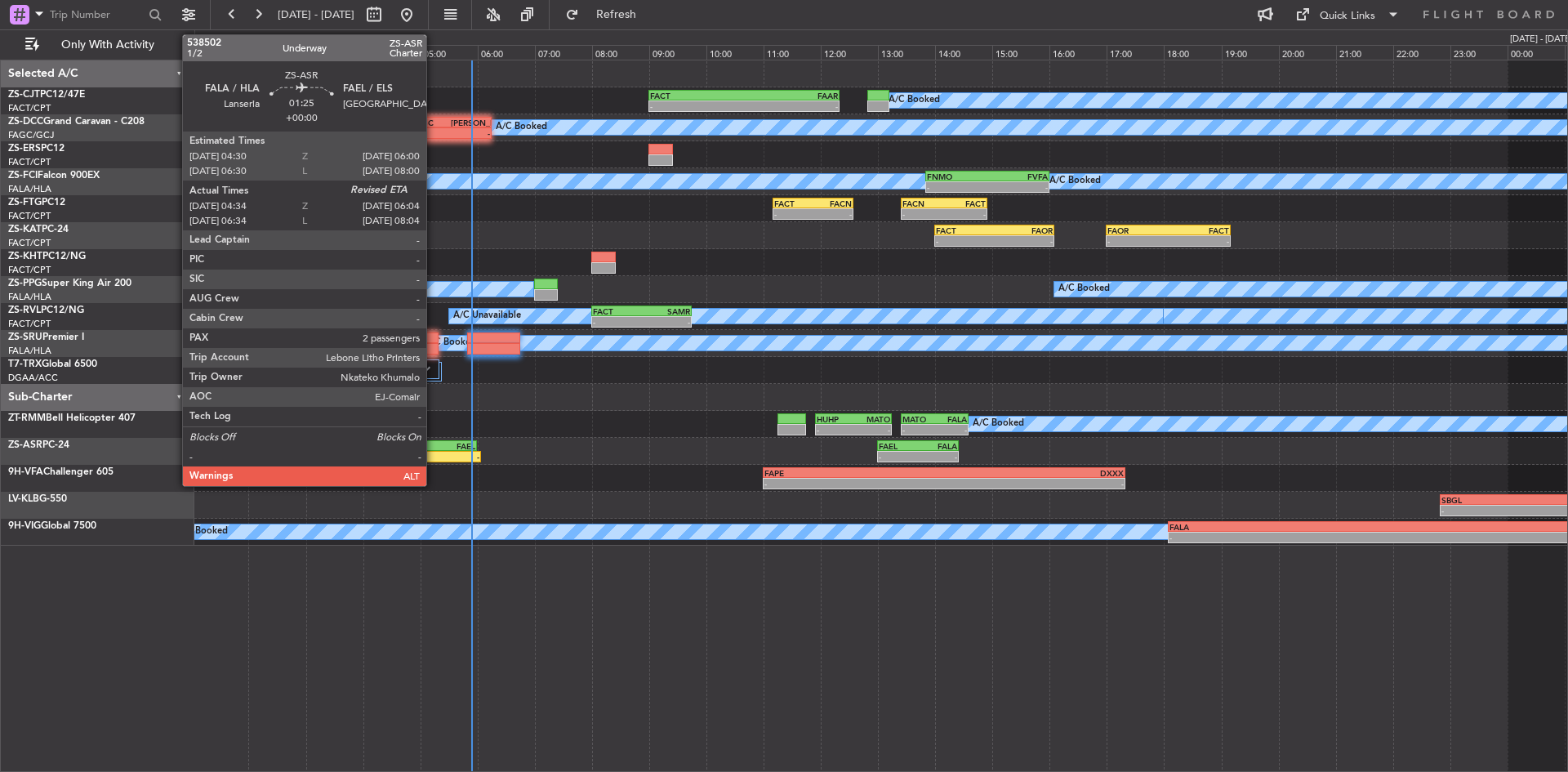
click at [434, 449] on div "FAEL" at bounding box center [454, 446] width 42 height 10
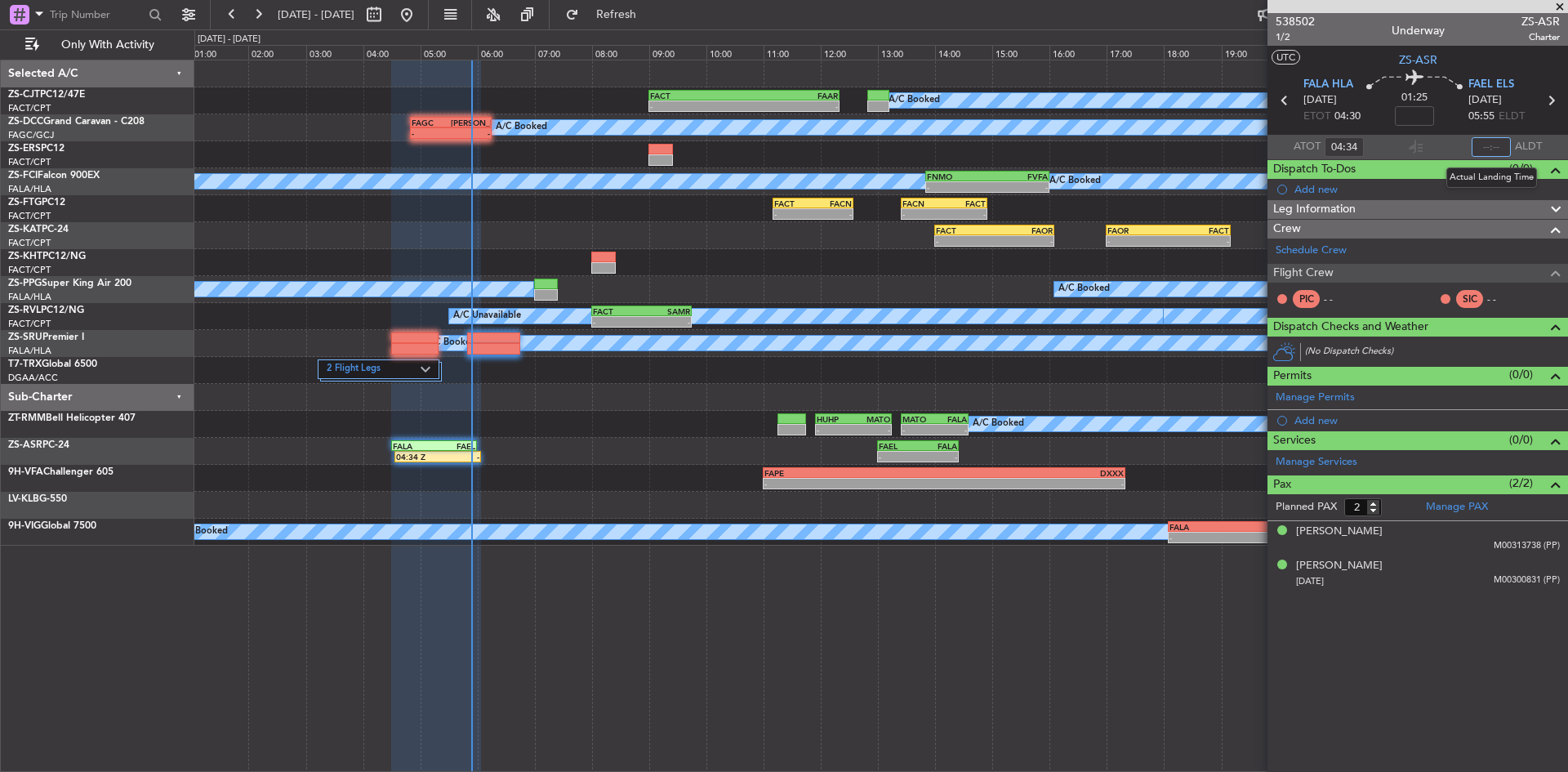
click at [1487, 143] on input "text" at bounding box center [1490, 147] width 39 height 20
type input "05:54"
click at [1563, 6] on span at bounding box center [1559, 7] width 16 height 15
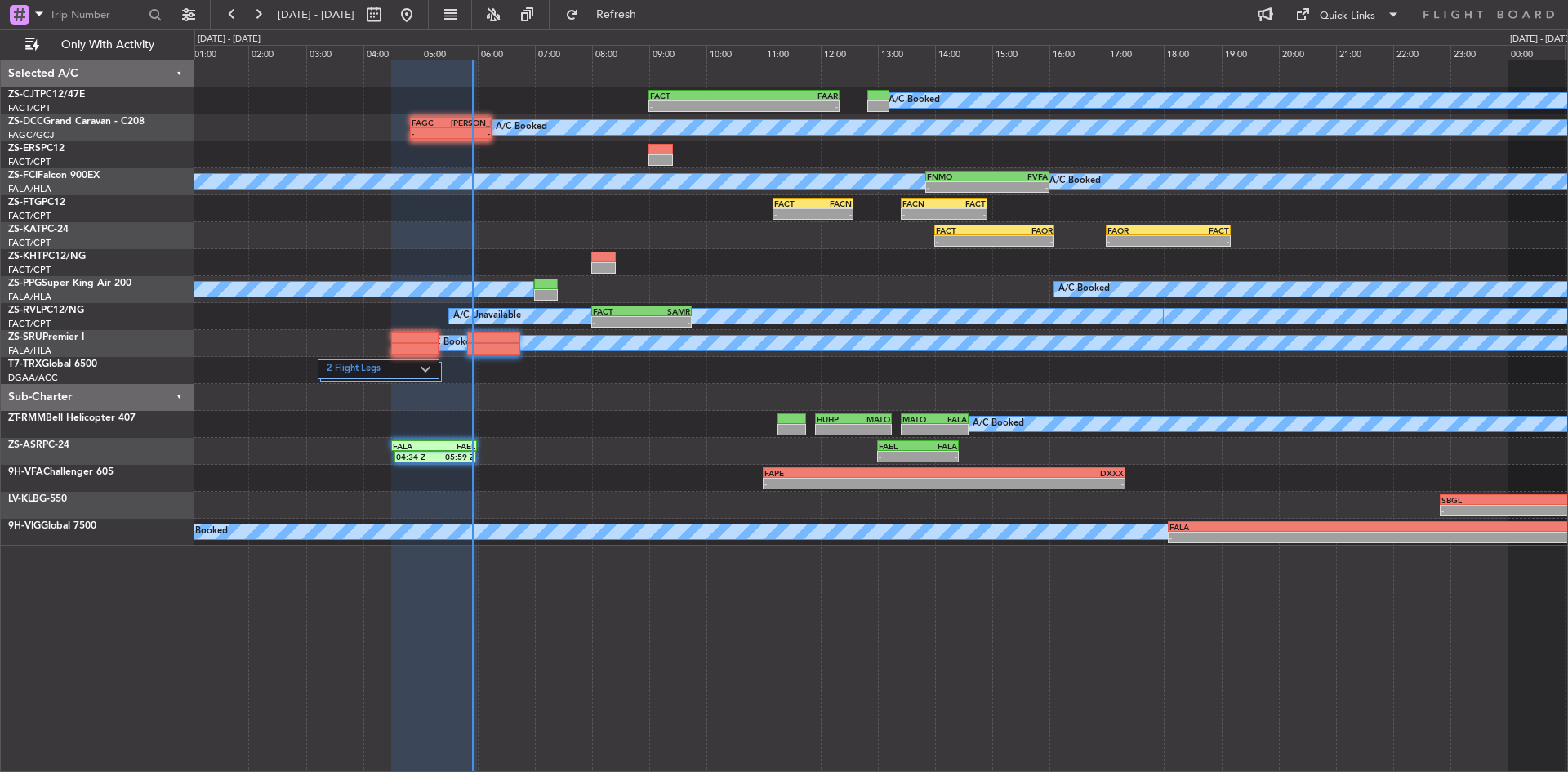
type input "0"
